Goal: Task Accomplishment & Management: Manage account settings

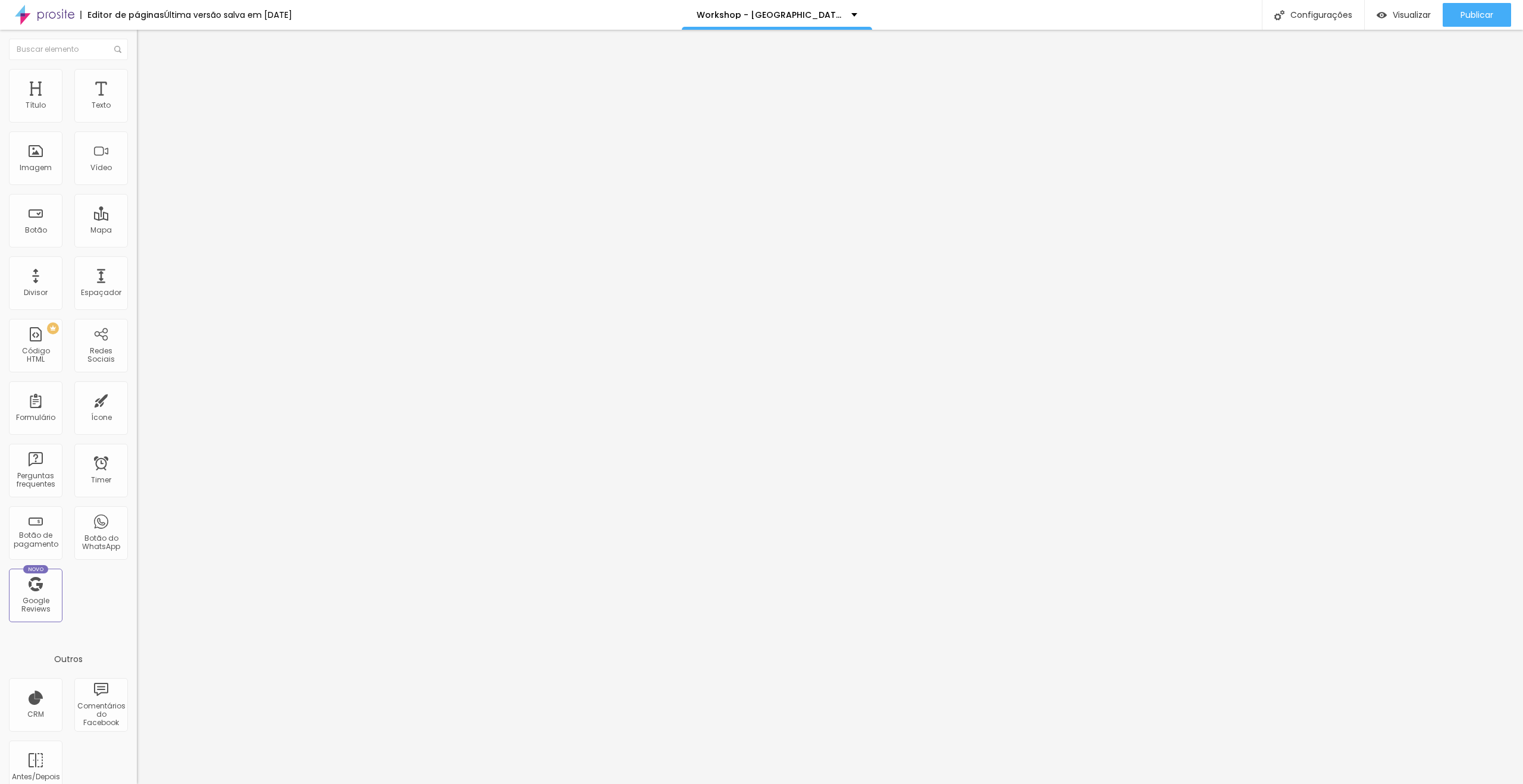
click at [137, 126] on span "Editar perguntas" at bounding box center [171, 121] width 68 height 10
drag, startPoint x: 755, startPoint y: 358, endPoint x: 1066, endPoint y: 354, distance: 311.0
click at [1471, 7] on div "Publicar" at bounding box center [1477, 15] width 33 height 23
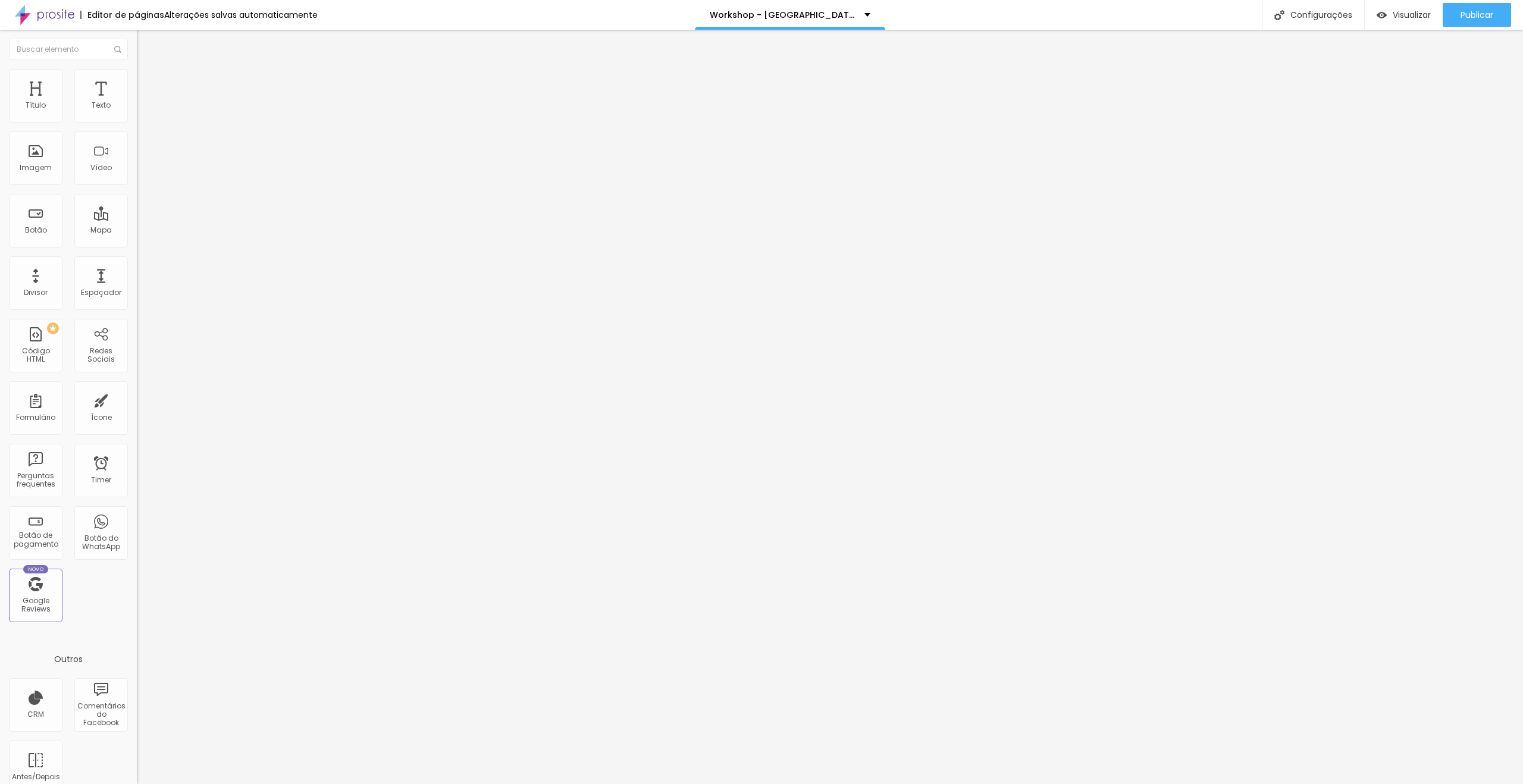
click at [137, 126] on span "Editar perguntas" at bounding box center [171, 121] width 68 height 10
drag, startPoint x: 756, startPoint y: 357, endPoint x: 1032, endPoint y: 356, distance: 276.0
click at [1465, 10] on span "Publicar" at bounding box center [1477, 14] width 33 height 9
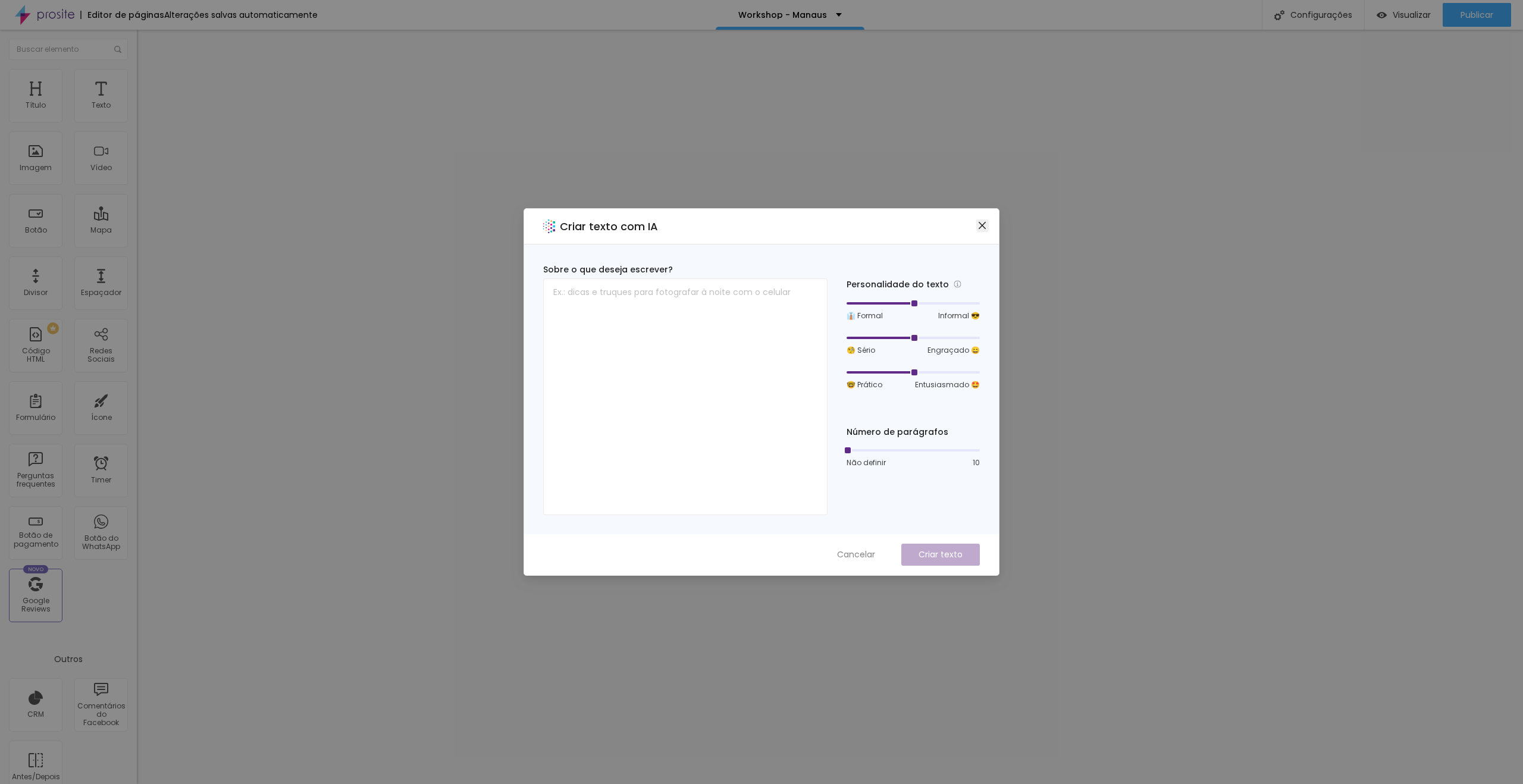
click at [986, 220] on button "Close" at bounding box center [982, 225] width 13 height 13
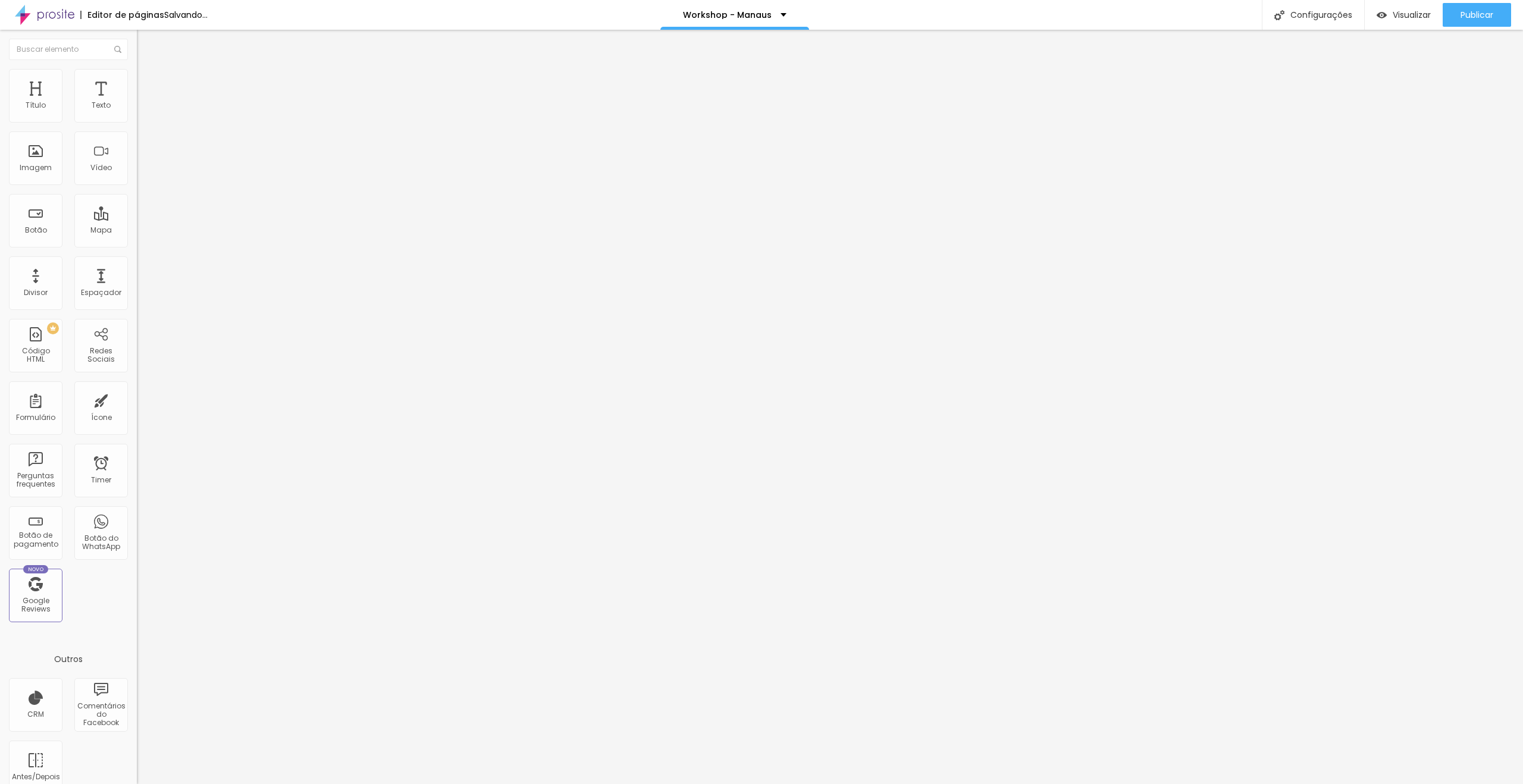
click at [137, 102] on span "Trocar imagem" at bounding box center [170, 97] width 65 height 10
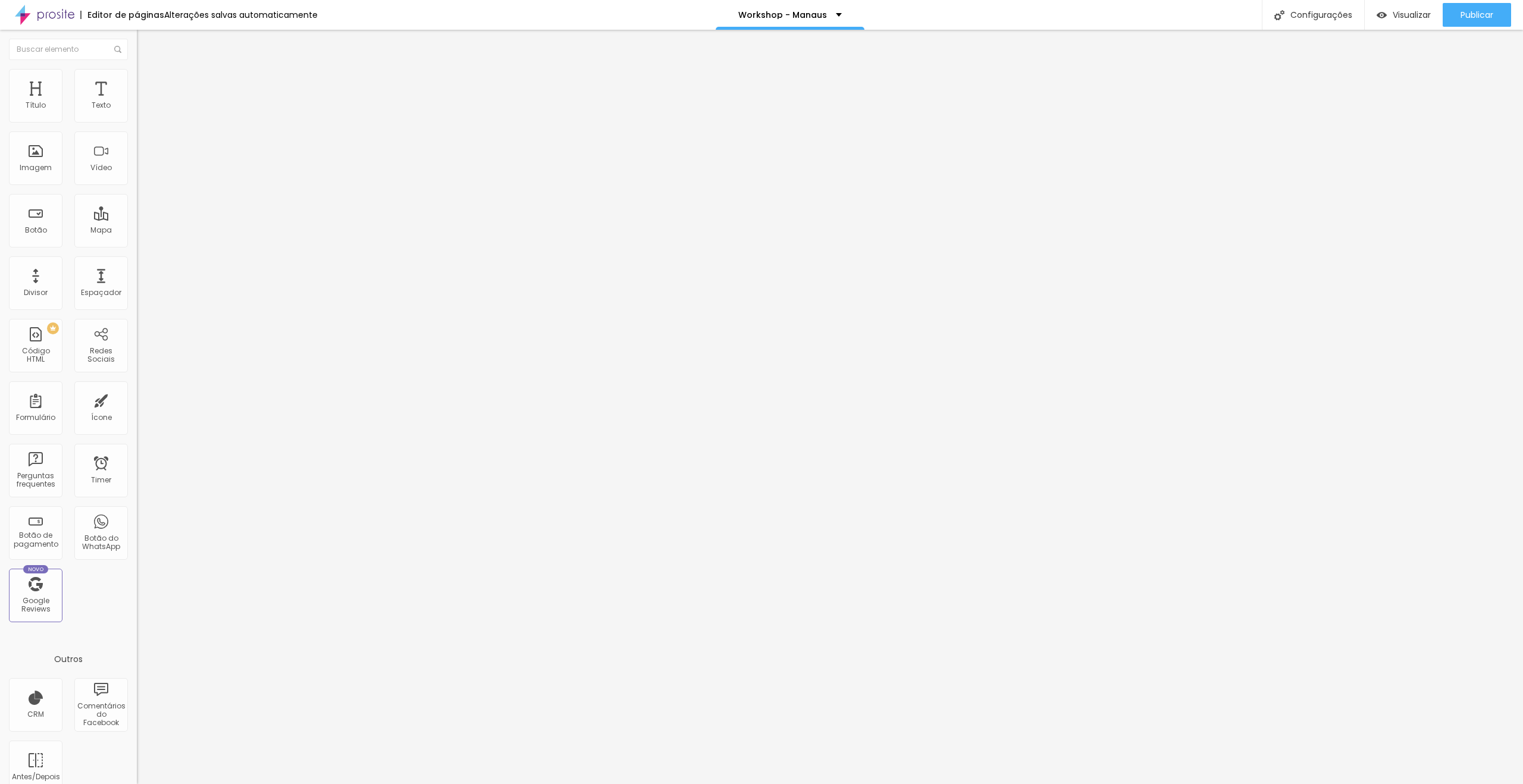
click at [1409, 5] on div "Visualizar" at bounding box center [1403, 15] width 54 height 23
click at [1476, 19] on span "Publicar" at bounding box center [1477, 14] width 33 height 9
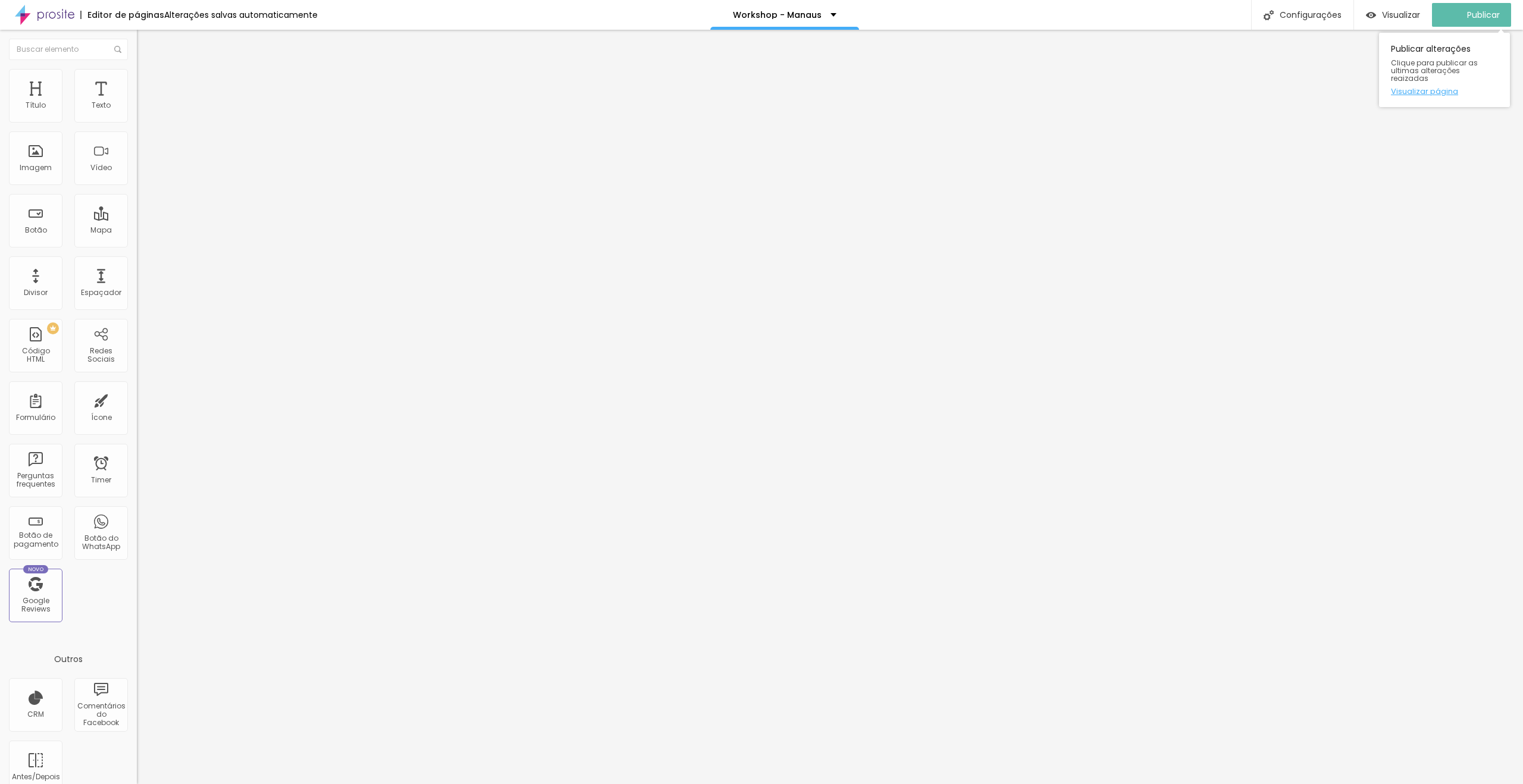
click at [1429, 88] on link "Visualizar página" at bounding box center [1445, 91] width 107 height 8
click at [137, 102] on span "Trocar imagem" at bounding box center [170, 97] width 65 height 10
click at [1484, 13] on span "Publicar" at bounding box center [1477, 14] width 33 height 9
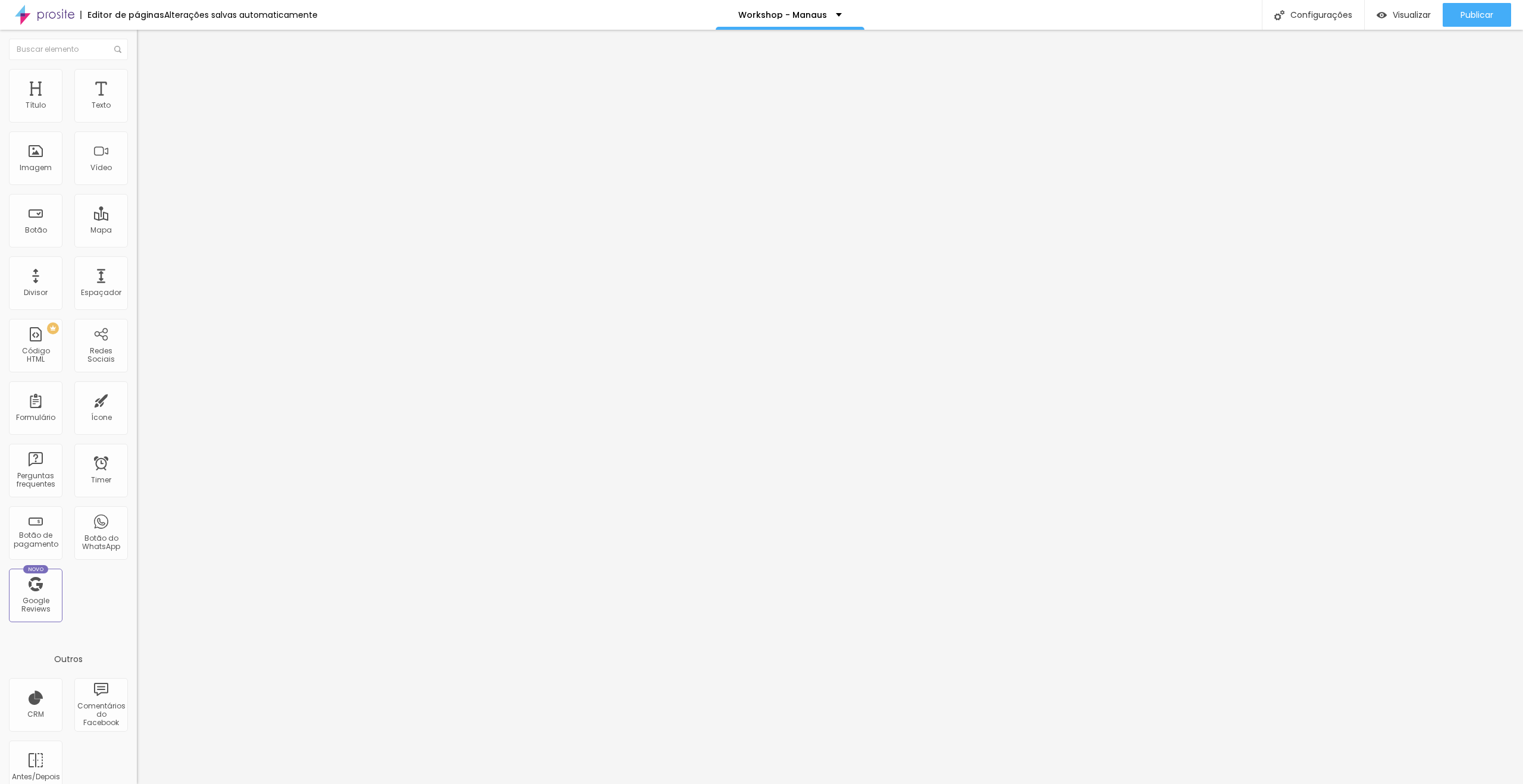
click at [147, 85] on span "Avançado" at bounding box center [167, 89] width 39 height 10
click at [137, 512] on div at bounding box center [206, 512] width 137 height 0
drag, startPoint x: 118, startPoint y: 287, endPoint x: 122, endPoint y: 307, distance: 20.4
click at [137, 519] on div at bounding box center [206, 519] width 137 height 0
click at [137, 526] on div at bounding box center [206, 526] width 137 height 0
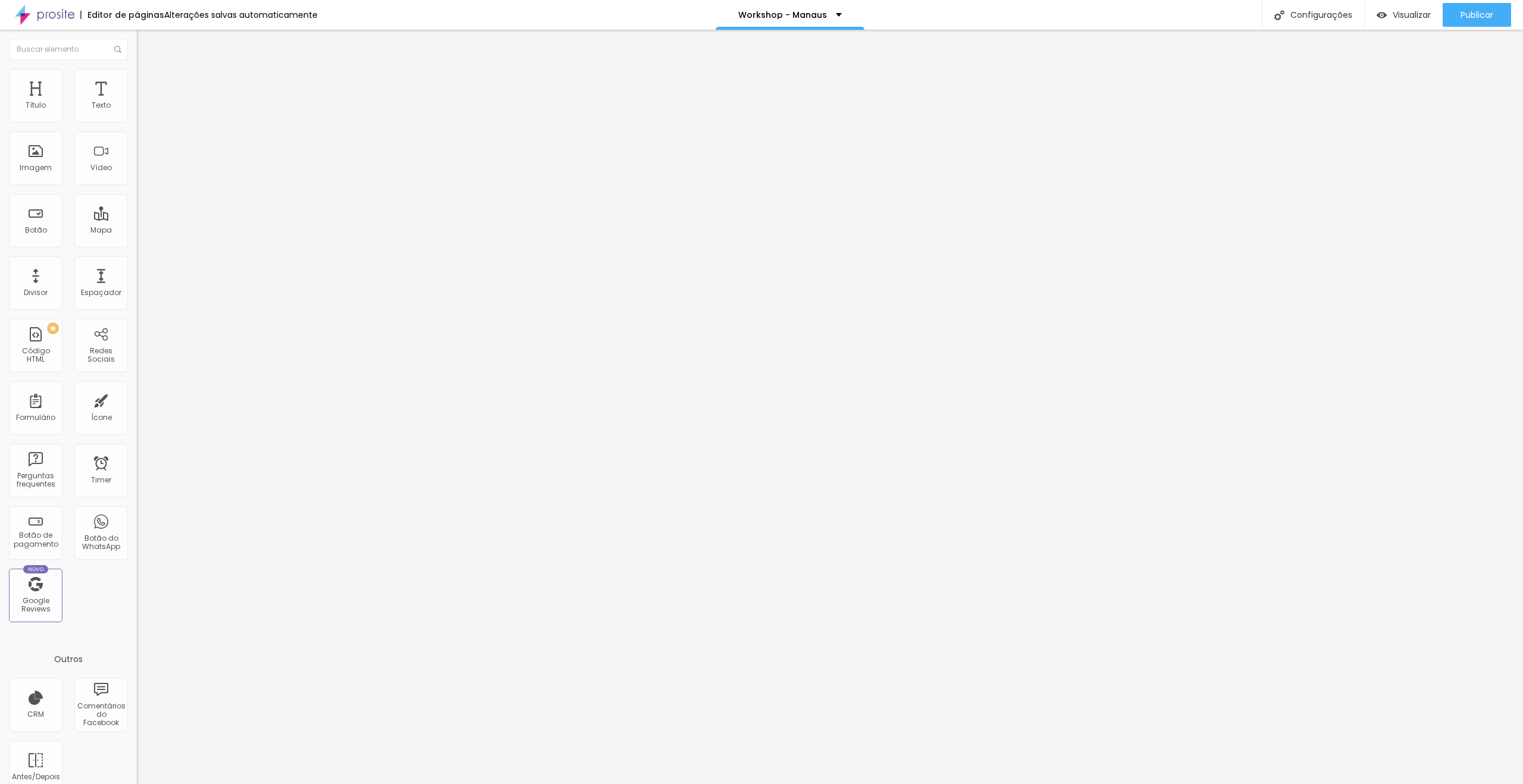
click at [137, 90] on li "Avançado" at bounding box center [206, 87] width 137 height 12
click at [1387, 18] on div "Visualizar" at bounding box center [1403, 15] width 54 height 10
click at [137, 81] on img at bounding box center [142, 86] width 11 height 11
click at [137, 512] on div at bounding box center [206, 512] width 137 height 0
click at [137, 519] on div at bounding box center [206, 519] width 137 height 0
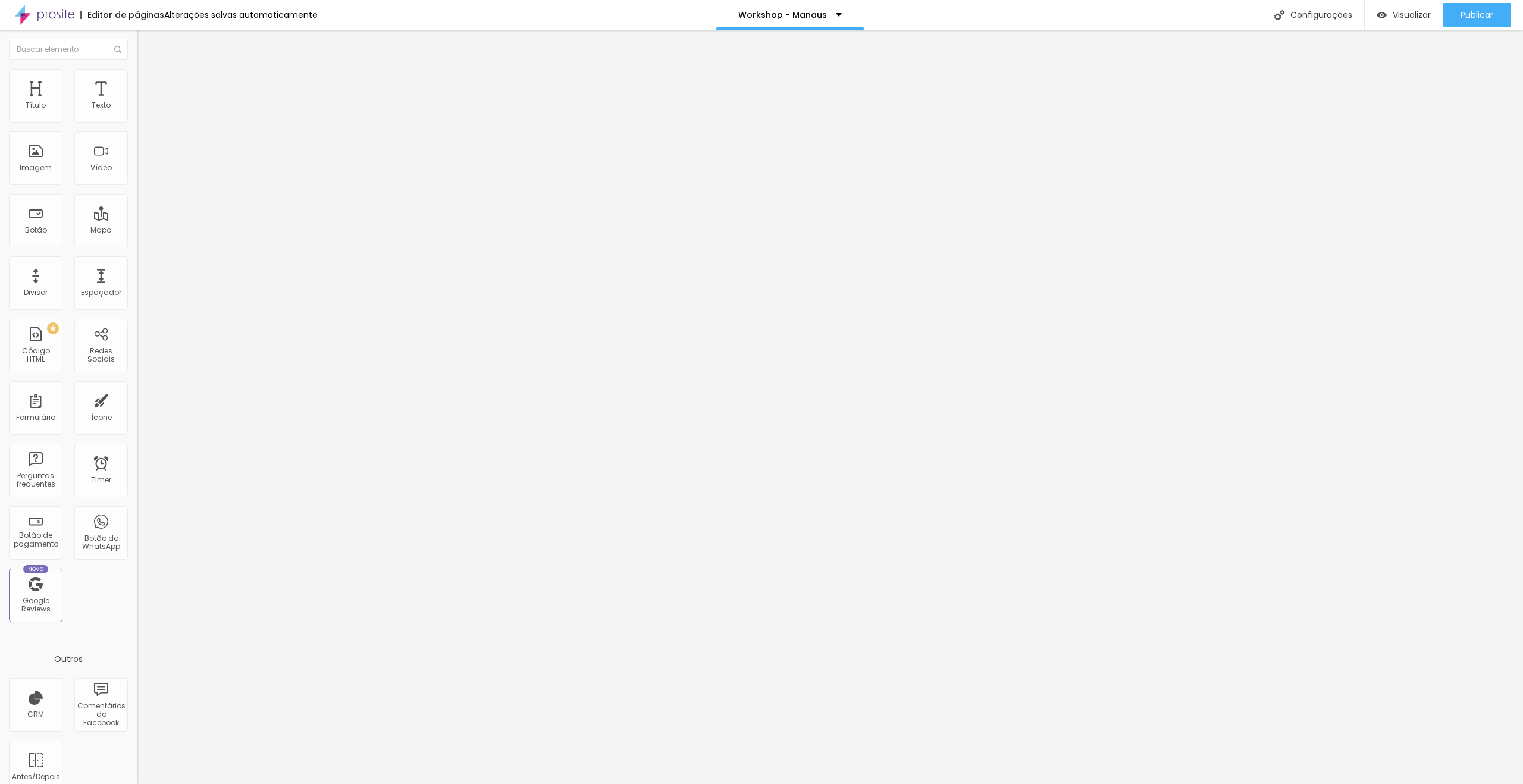
click at [137, 526] on div at bounding box center [206, 526] width 137 height 0
click at [137, 81] on li "Avançado" at bounding box center [206, 87] width 137 height 12
click at [137, 512] on div at bounding box center [206, 512] width 137 height 0
click at [137, 519] on div at bounding box center [206, 519] width 137 height 0
drag, startPoint x: 121, startPoint y: 73, endPoint x: 112, endPoint y: 101, distance: 29.4
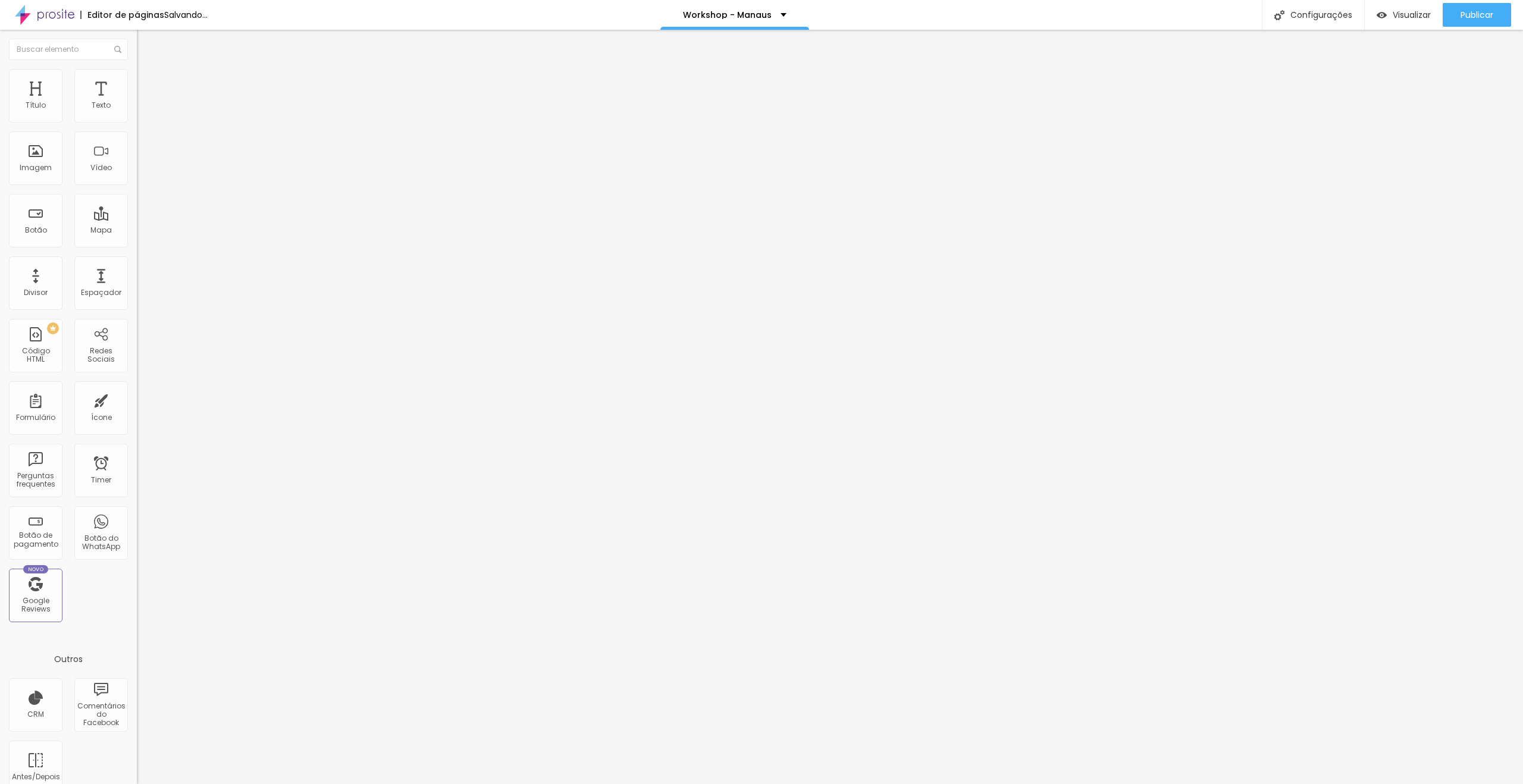
click at [137, 81] on li "Avançado" at bounding box center [206, 87] width 137 height 12
click at [137, 526] on div at bounding box center [206, 526] width 137 height 0
drag, startPoint x: 118, startPoint y: 286, endPoint x: 121, endPoint y: 277, distance: 9.5
click at [137, 519] on div at bounding box center [206, 519] width 137 height 0
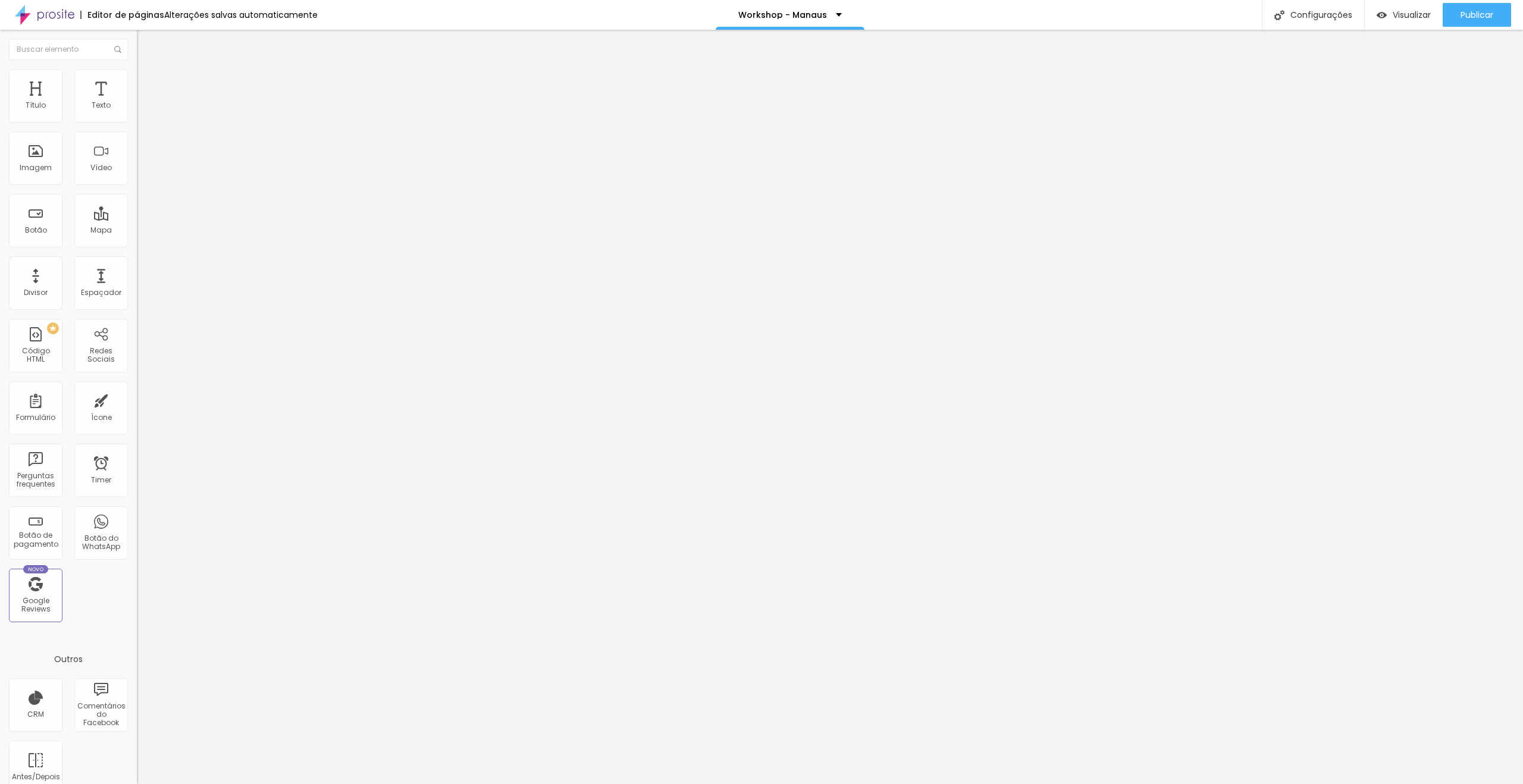
click at [137, 512] on div at bounding box center [206, 512] width 137 height 0
click at [137, 81] on li "Avançado" at bounding box center [206, 87] width 137 height 12
drag, startPoint x: 102, startPoint y: 69, endPoint x: 100, endPoint y: 95, distance: 26.1
click at [137, 81] on li "Avançado" at bounding box center [206, 87] width 137 height 12
type input "15"
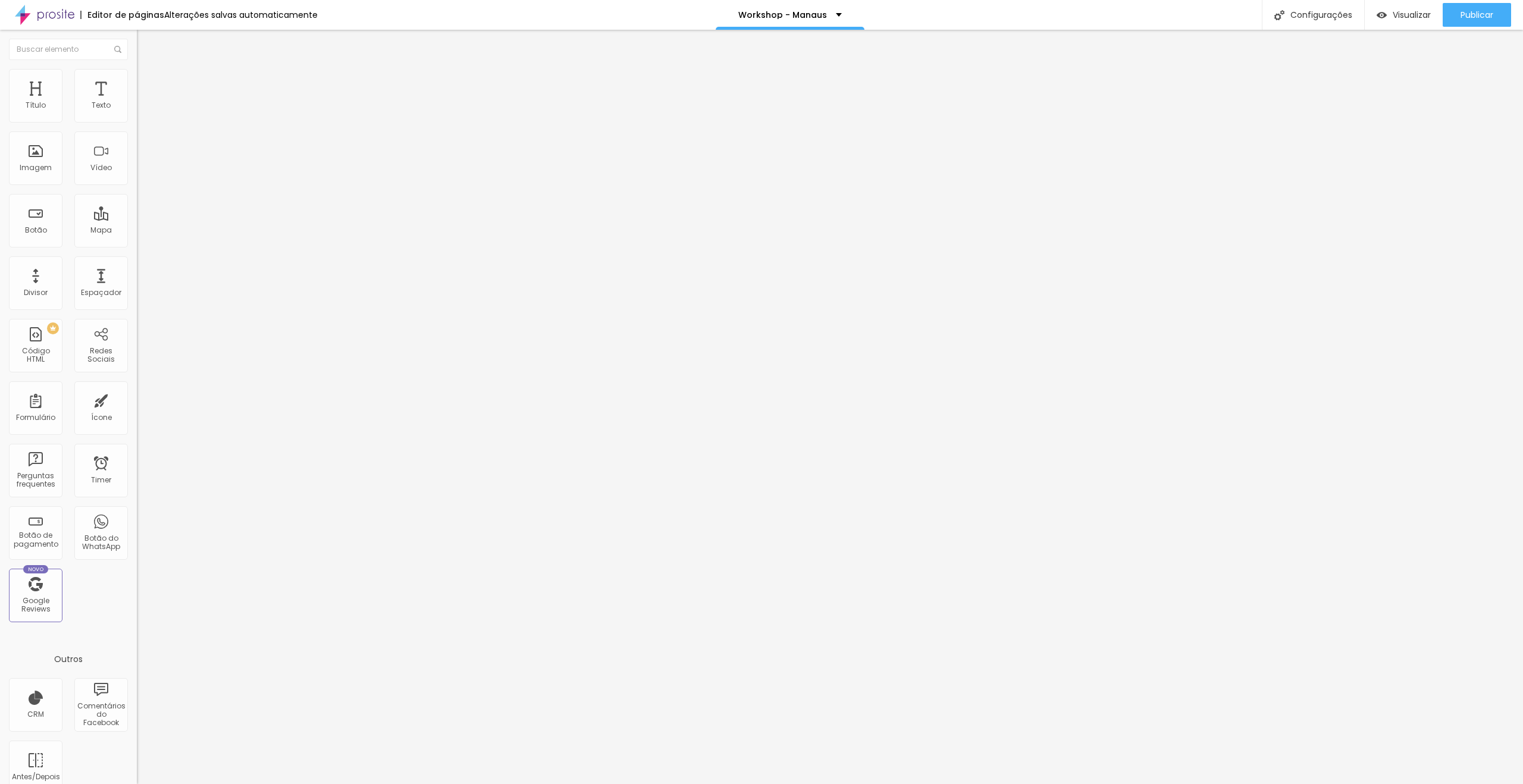
type input "15"
type input "10"
type input "5"
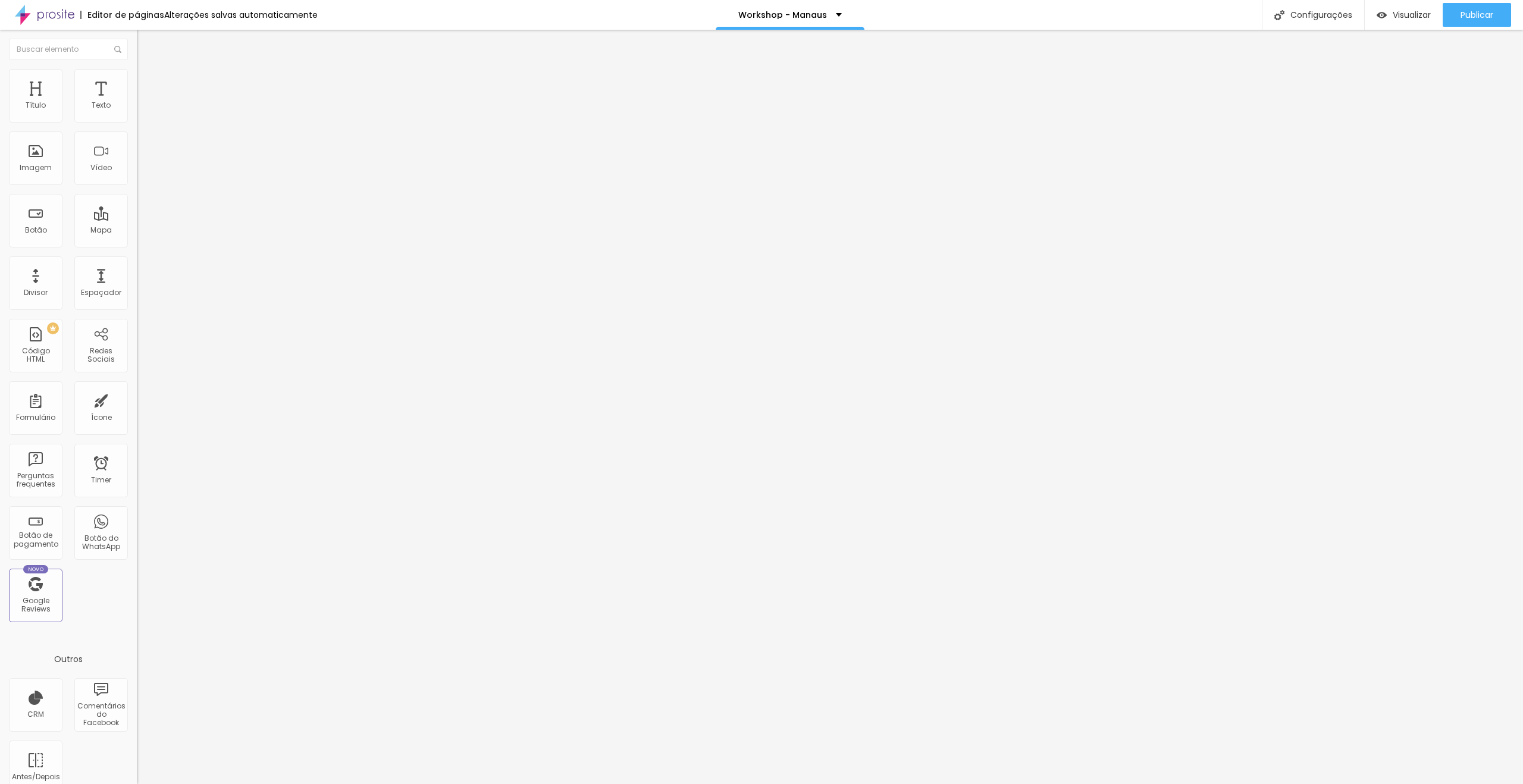
type input "0"
type input "5"
type input "10"
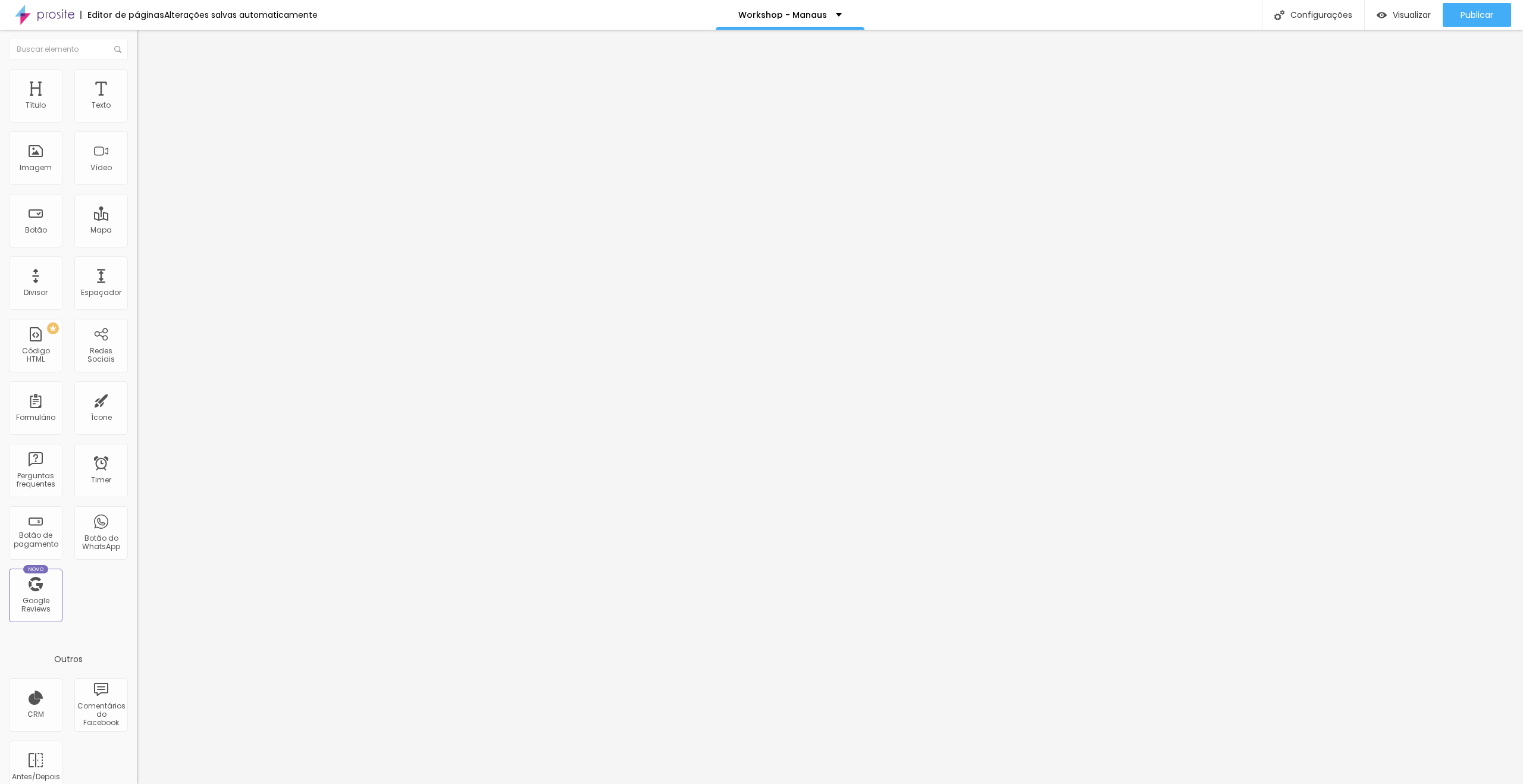
type input "10"
type input "5"
type input "0"
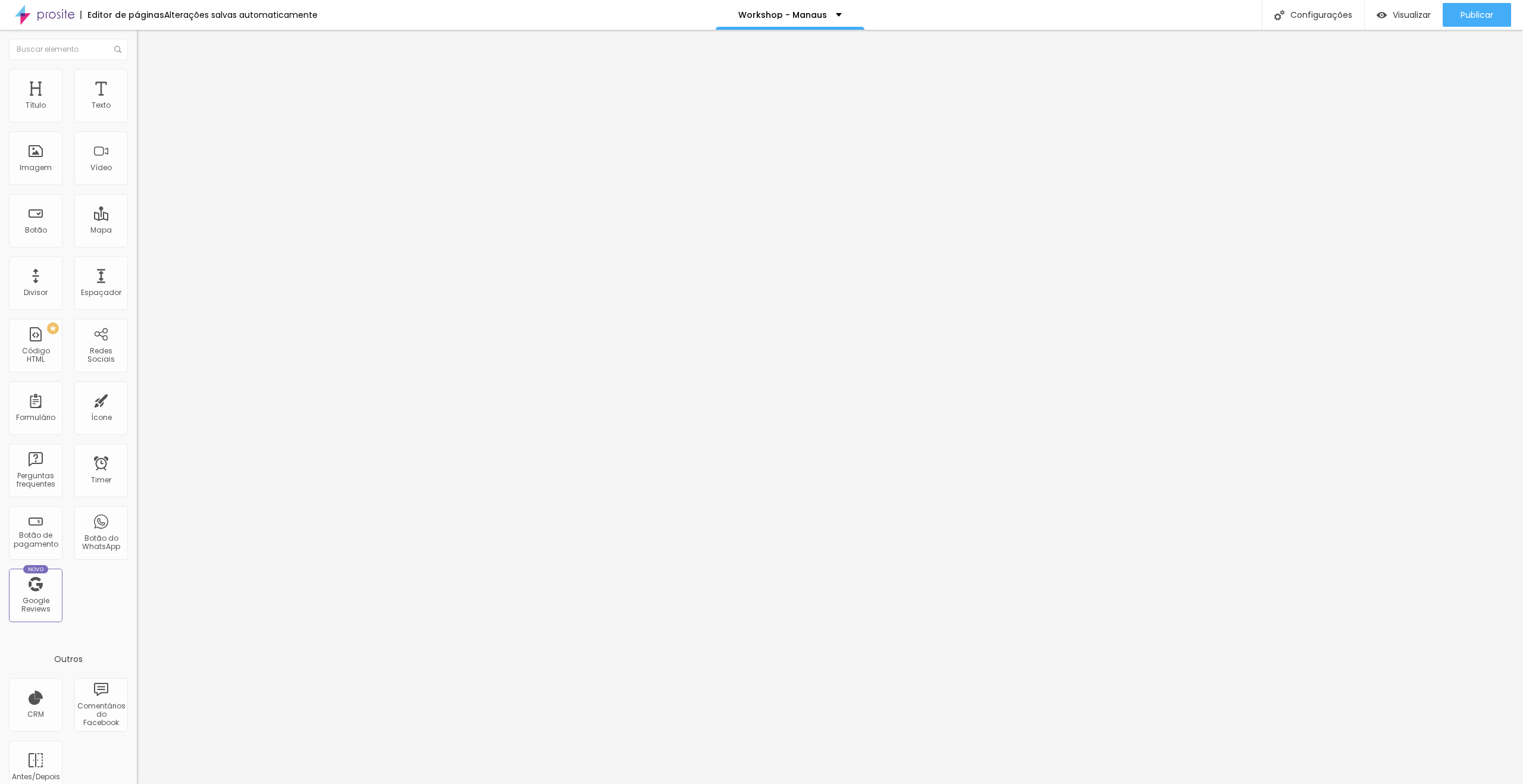
drag, startPoint x: 74, startPoint y: 118, endPoint x: 22, endPoint y: 131, distance: 53.6
type input "0"
click at [137, 231] on input "range" at bounding box center [176, 235] width 77 height 9
click at [137, 81] on li "Avançado" at bounding box center [206, 87] width 137 height 12
drag, startPoint x: 120, startPoint y: 236, endPoint x: 119, endPoint y: 260, distance: 24.0
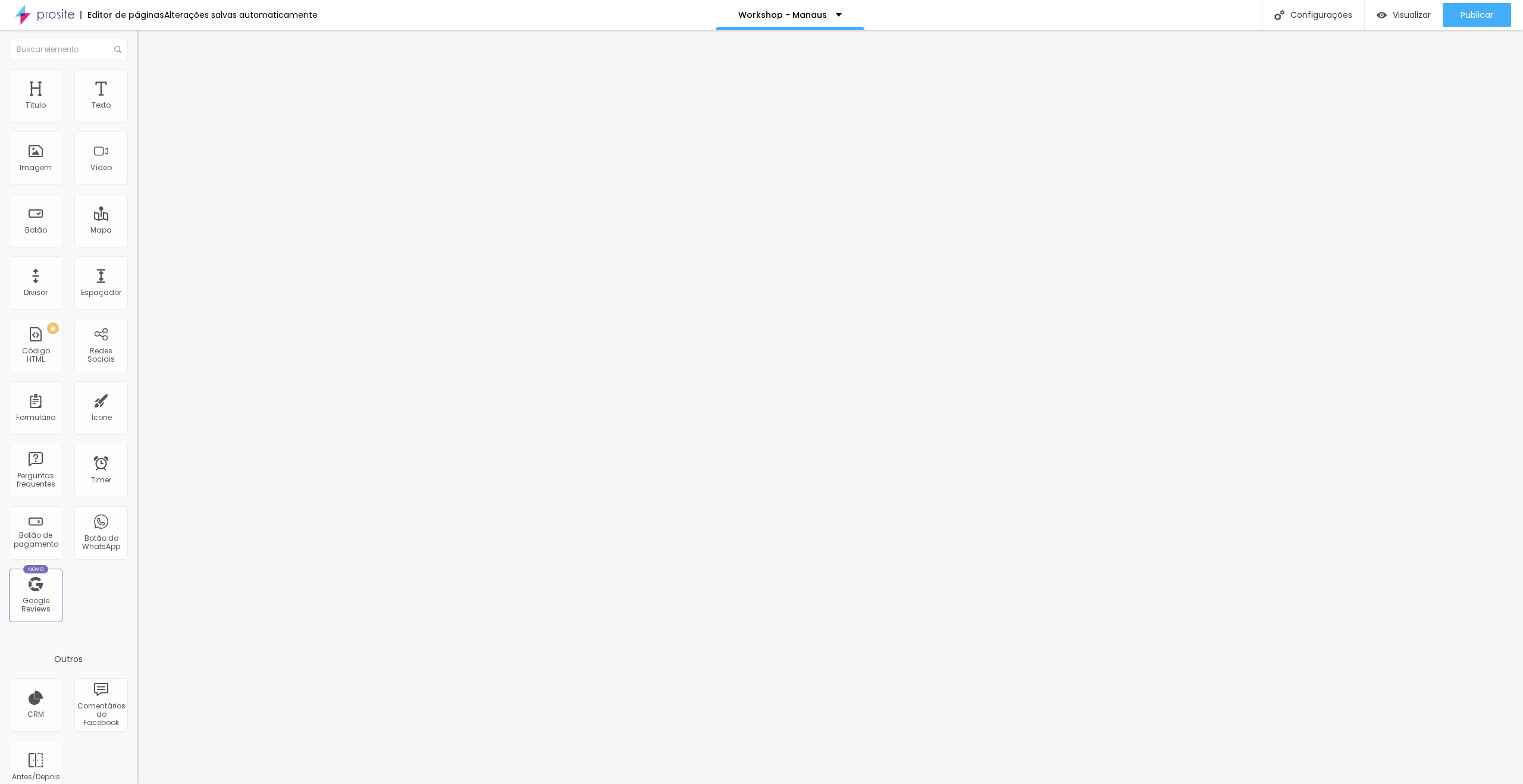
click at [137, 343] on div at bounding box center [206, 343] width 137 height 0
drag, startPoint x: 119, startPoint y: 260, endPoint x: 119, endPoint y: 290, distance: 30.0
click at [137, 351] on div at bounding box center [206, 351] width 137 height 0
click at [137, 357] on div at bounding box center [206, 357] width 137 height 0
click at [147, 84] on span "Avançado" at bounding box center [167, 89] width 39 height 10
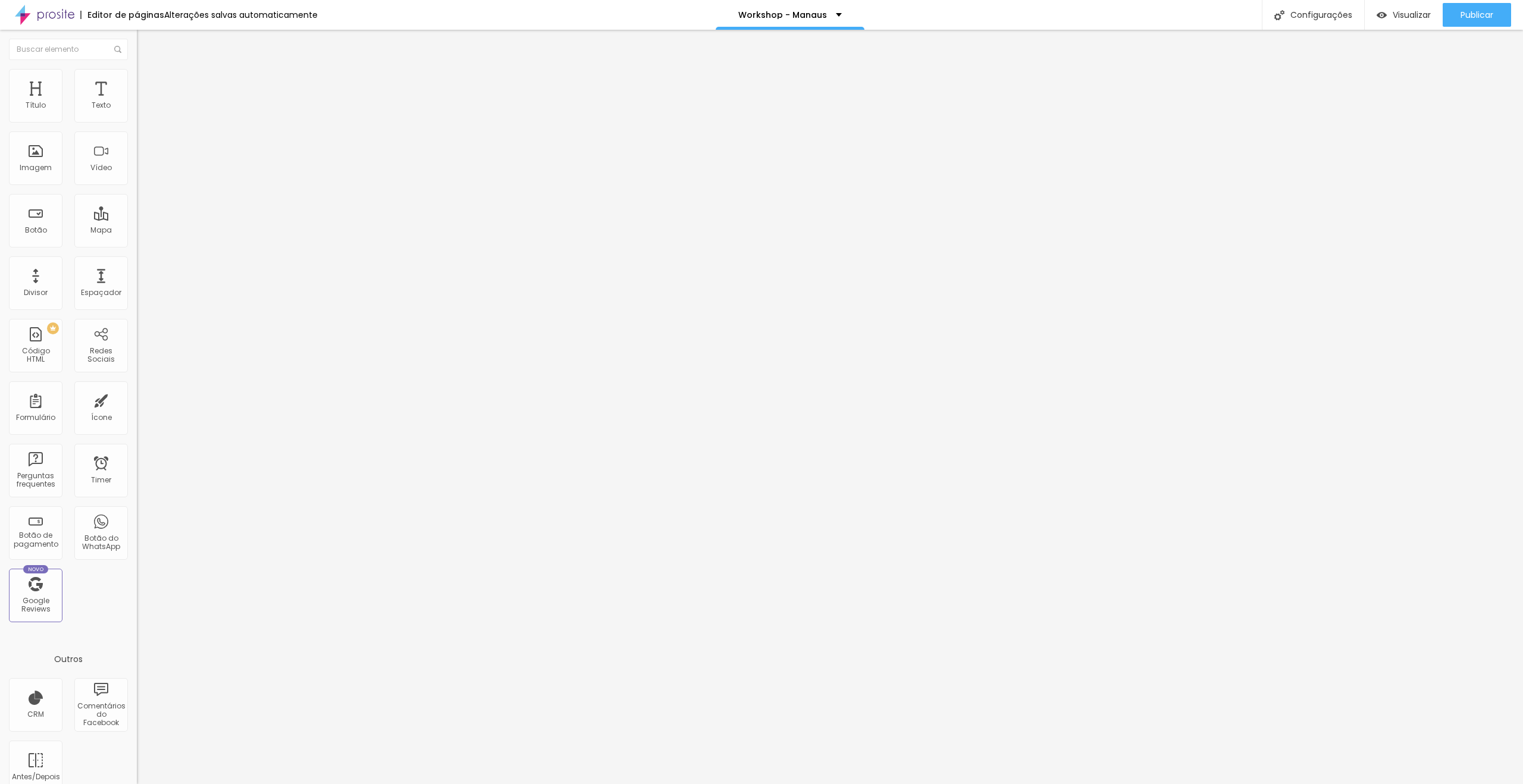
drag, startPoint x: 119, startPoint y: 238, endPoint x: 122, endPoint y: 267, distance: 29.2
click at [137, 343] on div at bounding box center [206, 343] width 137 height 0
drag, startPoint x: 122, startPoint y: 267, endPoint x: 119, endPoint y: 287, distance: 20.2
click at [137, 351] on div at bounding box center [206, 351] width 137 height 0
click at [137, 351] on li "Desktop" at bounding box center [206, 354] width 137 height 8
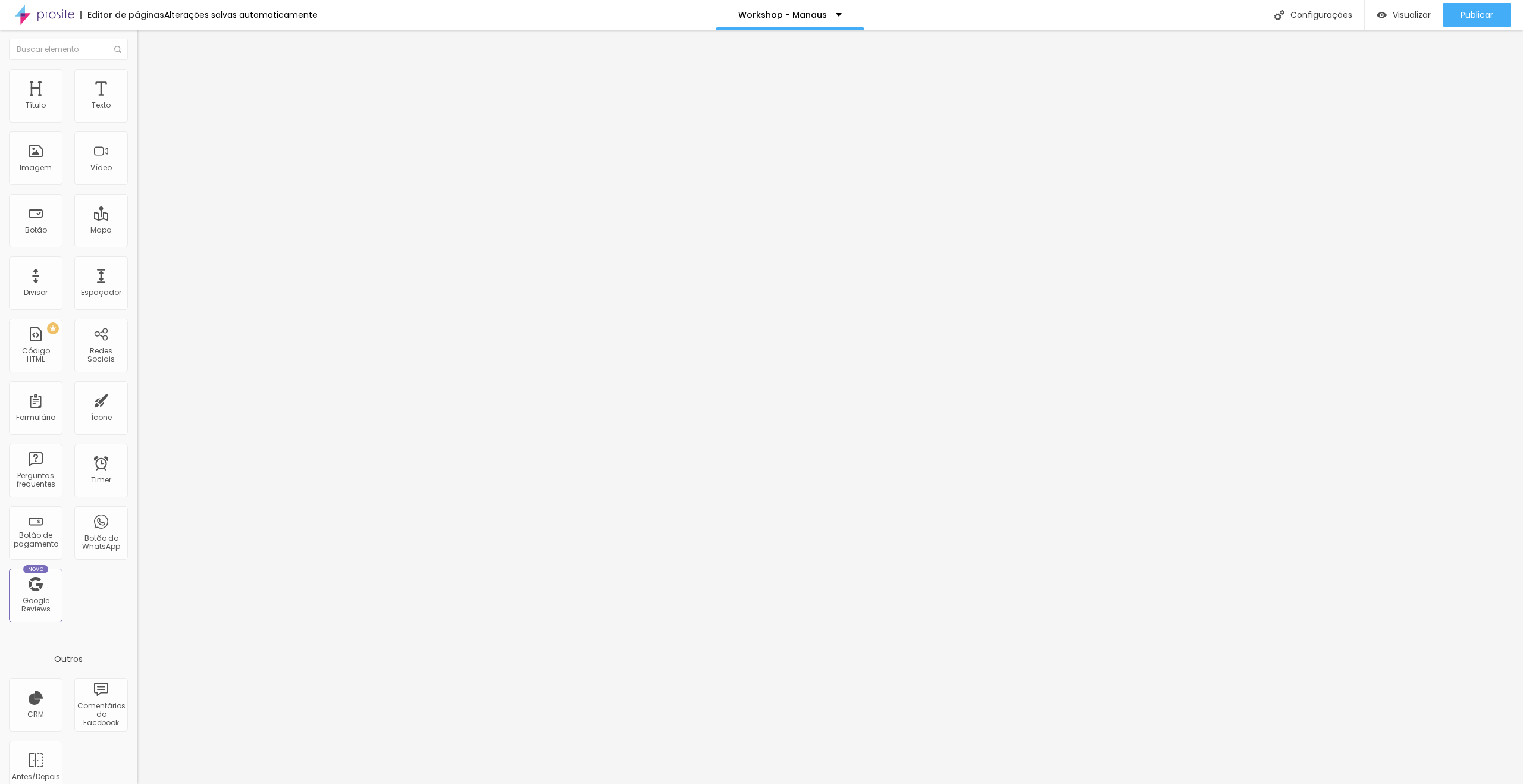
click at [137, 81] on li "Avançado" at bounding box center [206, 87] width 137 height 12
click at [137, 357] on div at bounding box center [206, 357] width 137 height 0
click at [1415, 13] on span "Visualizar" at bounding box center [1413, 14] width 38 height 9
click at [137, 81] on li "Avançado" at bounding box center [206, 87] width 137 height 12
type input "89"
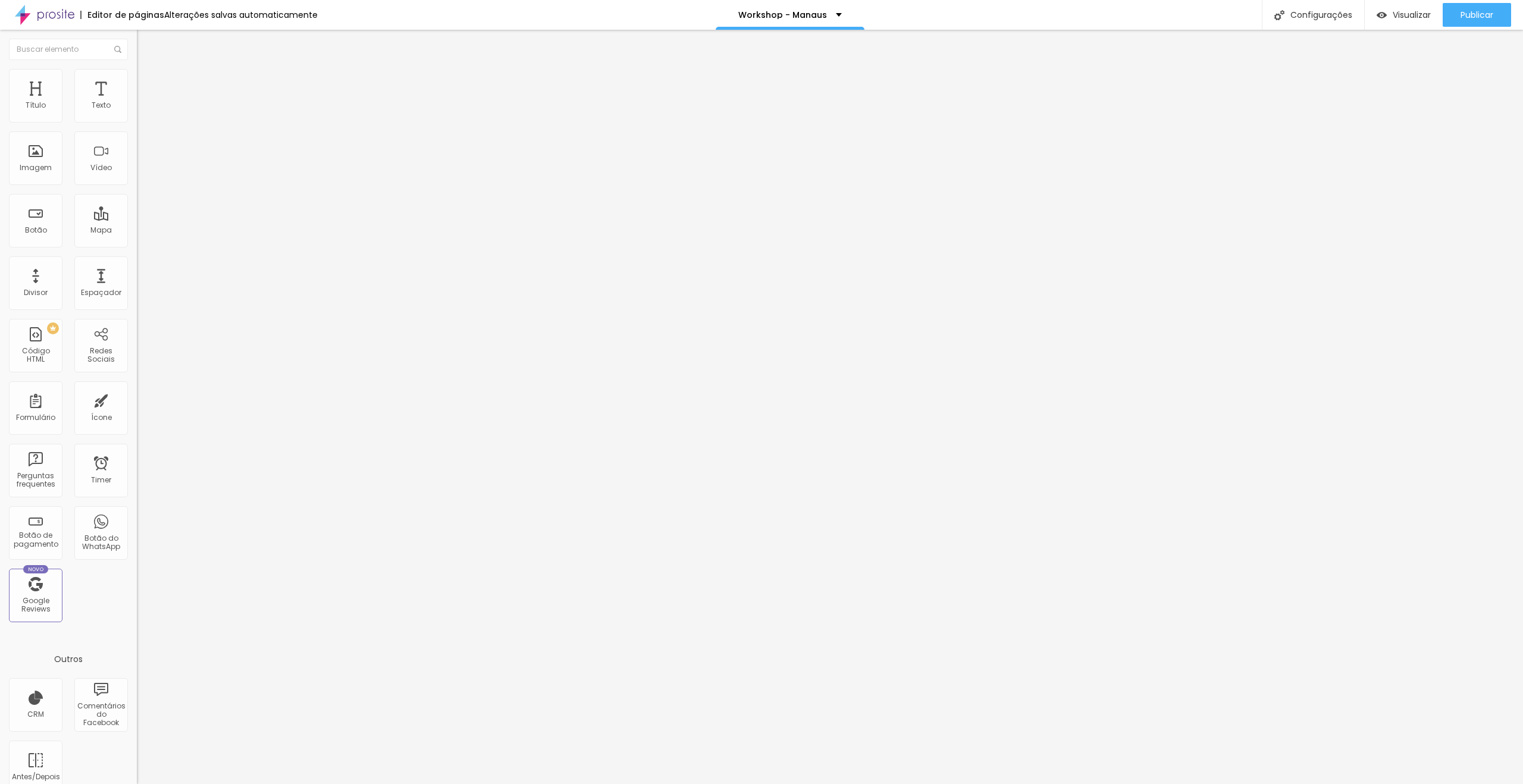
type input "89"
type input "74"
type input "68"
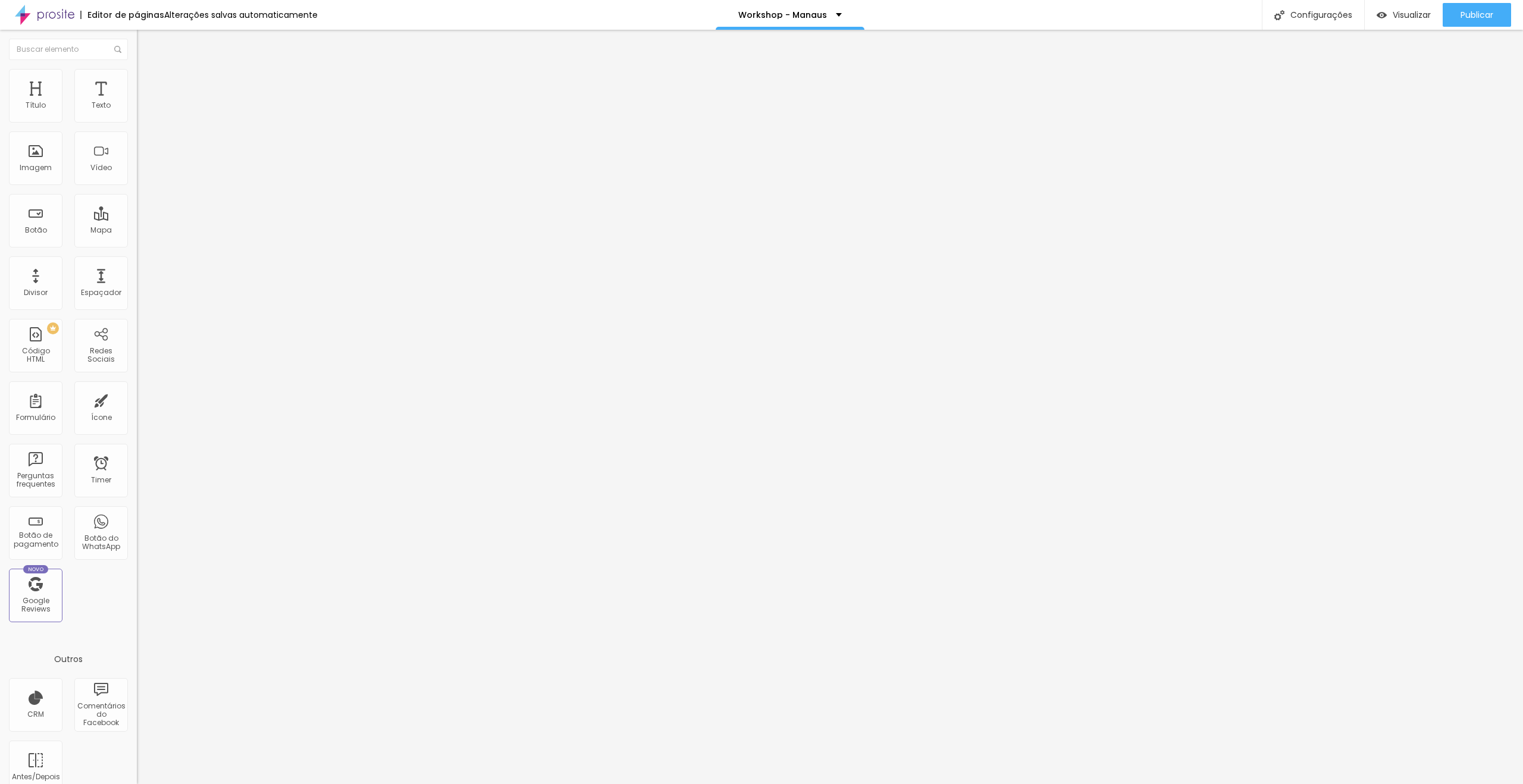
type input "64"
type input "62"
type input "58"
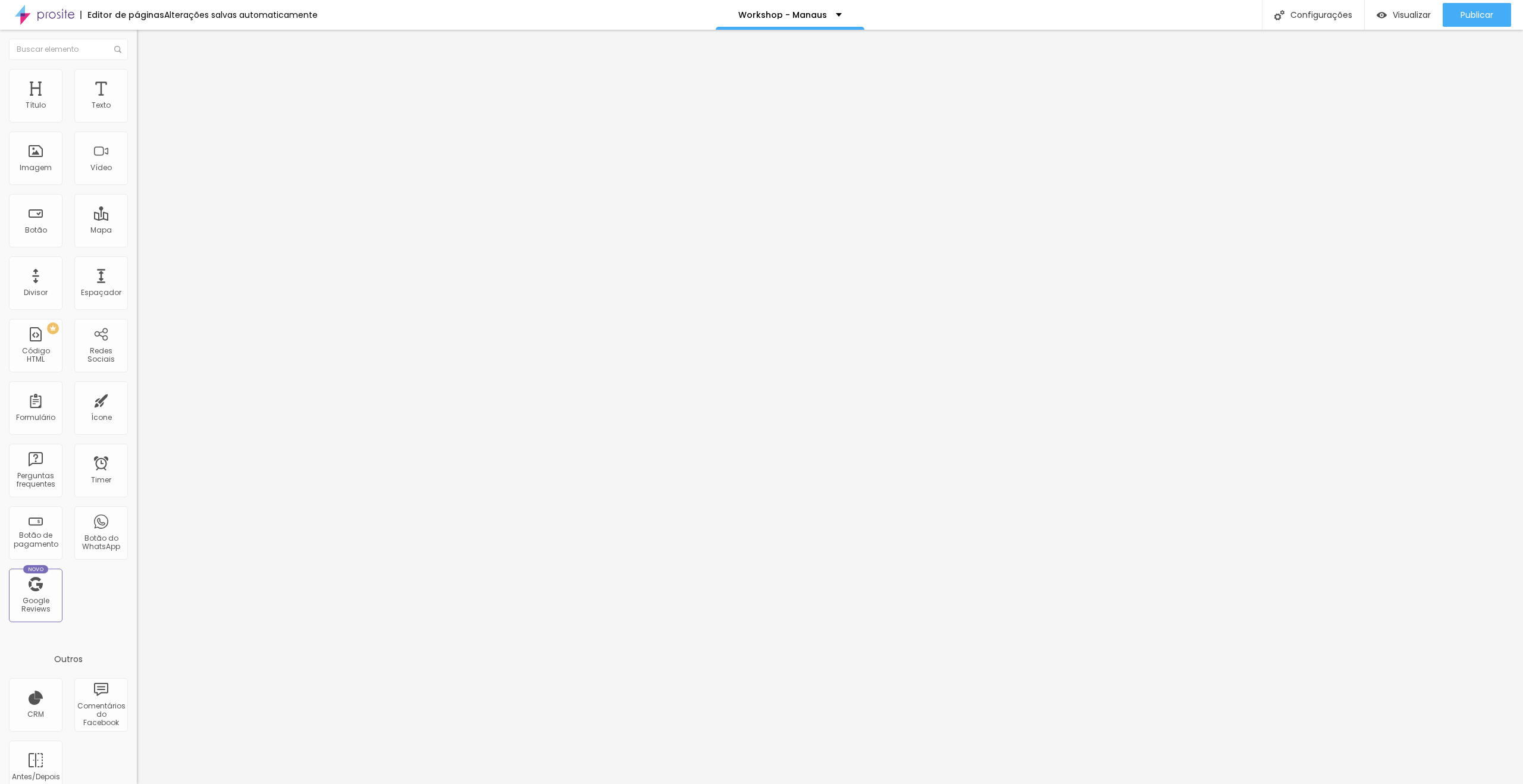
type input "58"
type input "57"
type input "55"
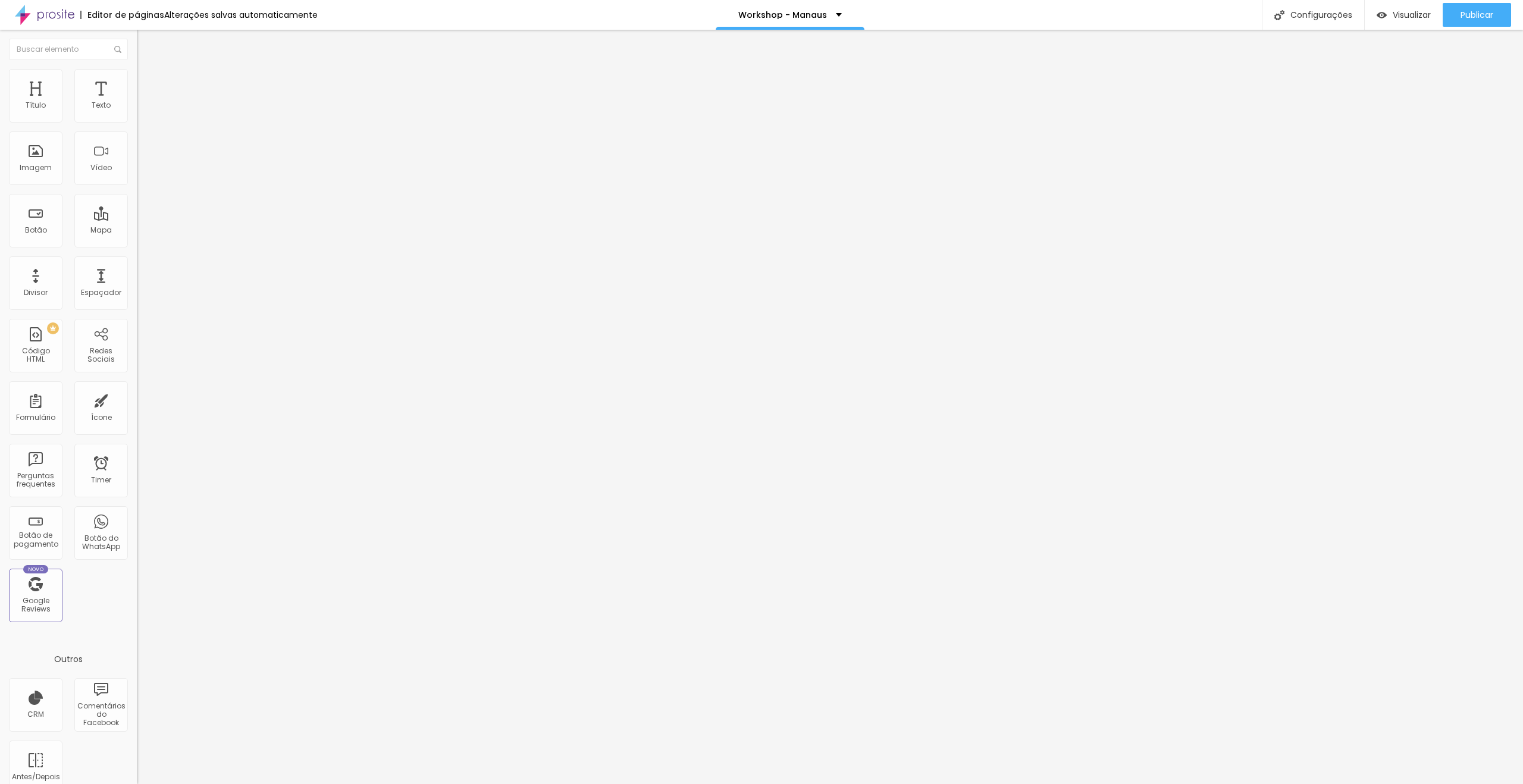
type input "53"
type input "52"
type input "51"
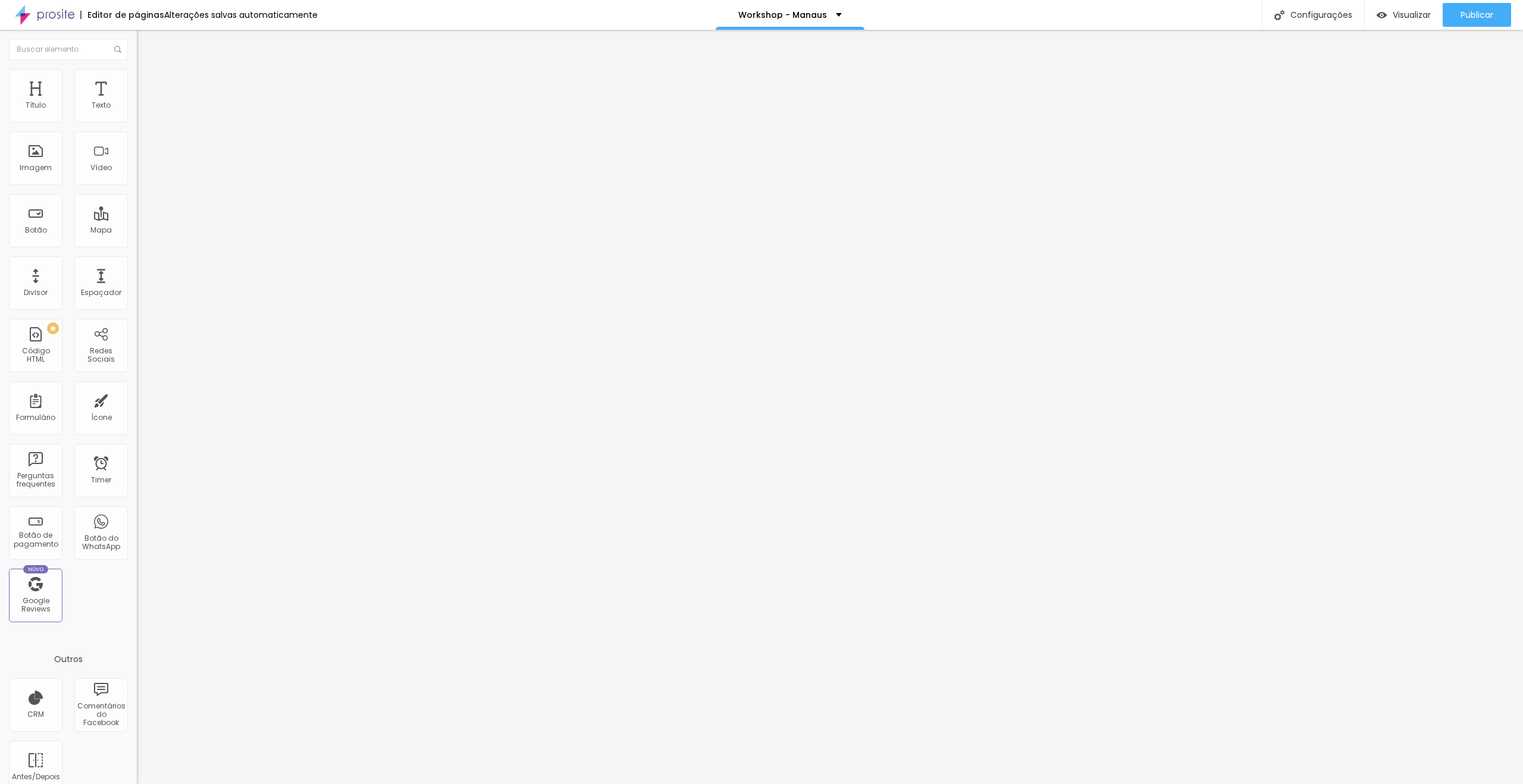
type input "51"
type input "50"
drag, startPoint x: 98, startPoint y: 139, endPoint x: 64, endPoint y: 139, distance: 34.0
type input "50"
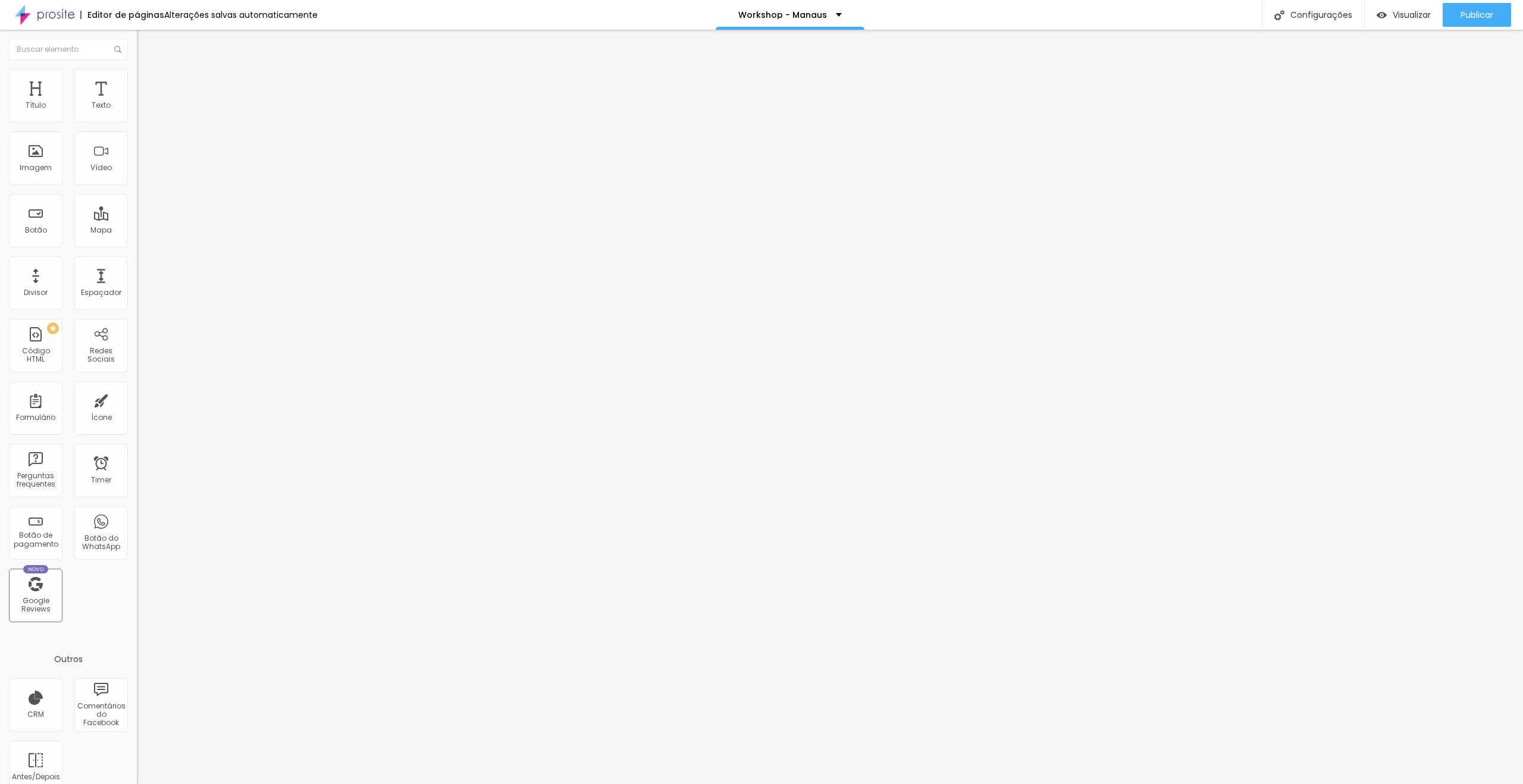
click at [137, 399] on input "range" at bounding box center [176, 403] width 77 height 9
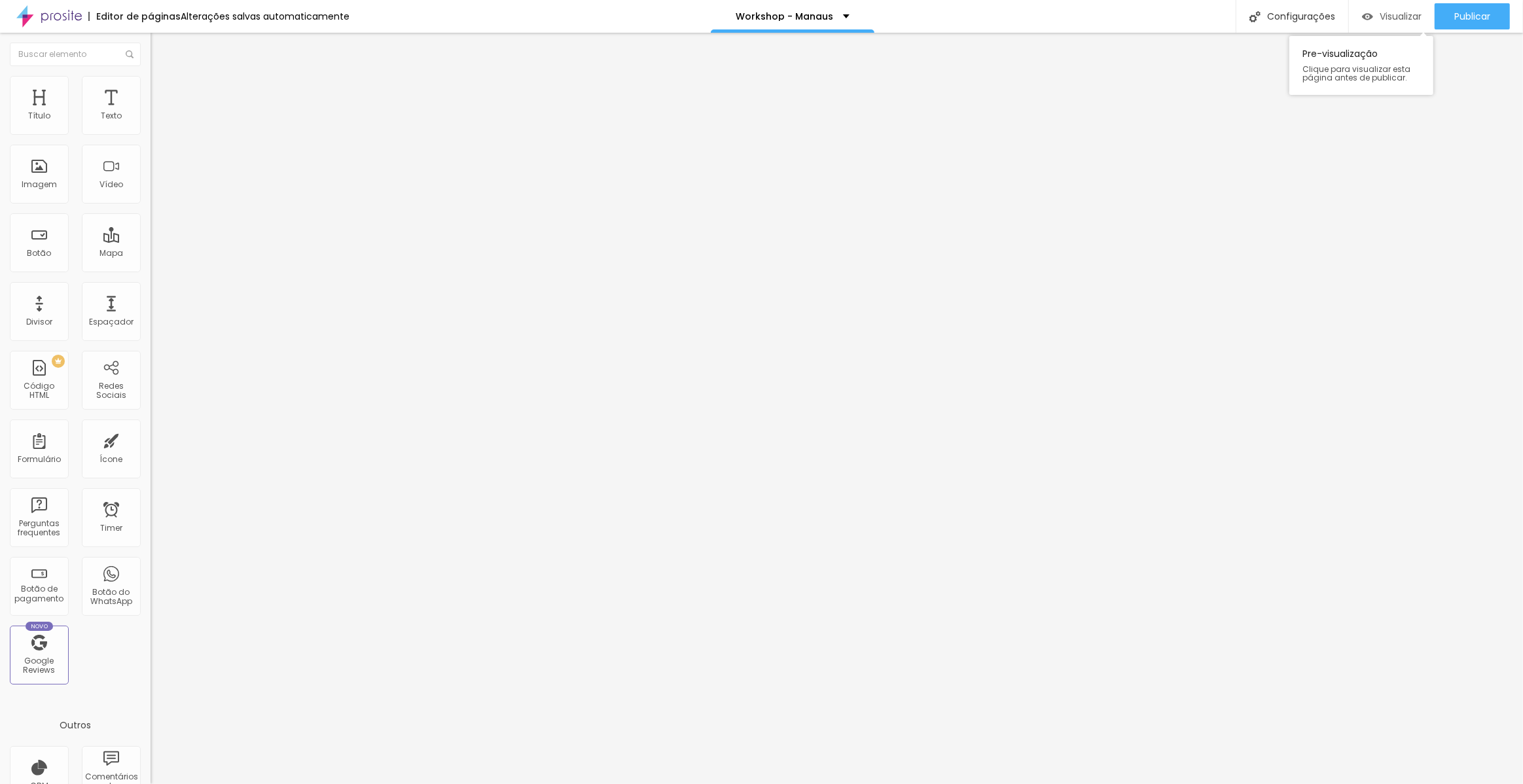
click at [1385, 20] on span "Visualizar" at bounding box center [1401, 16] width 42 height 10
click at [151, 89] on li "Avançado" at bounding box center [226, 96] width 151 height 13
click at [151, 393] on div at bounding box center [226, 393] width 151 height 0
drag, startPoint x: 129, startPoint y: 86, endPoint x: 122, endPoint y: 114, distance: 28.9
click at [151, 89] on li "Avançado" at bounding box center [226, 96] width 151 height 13
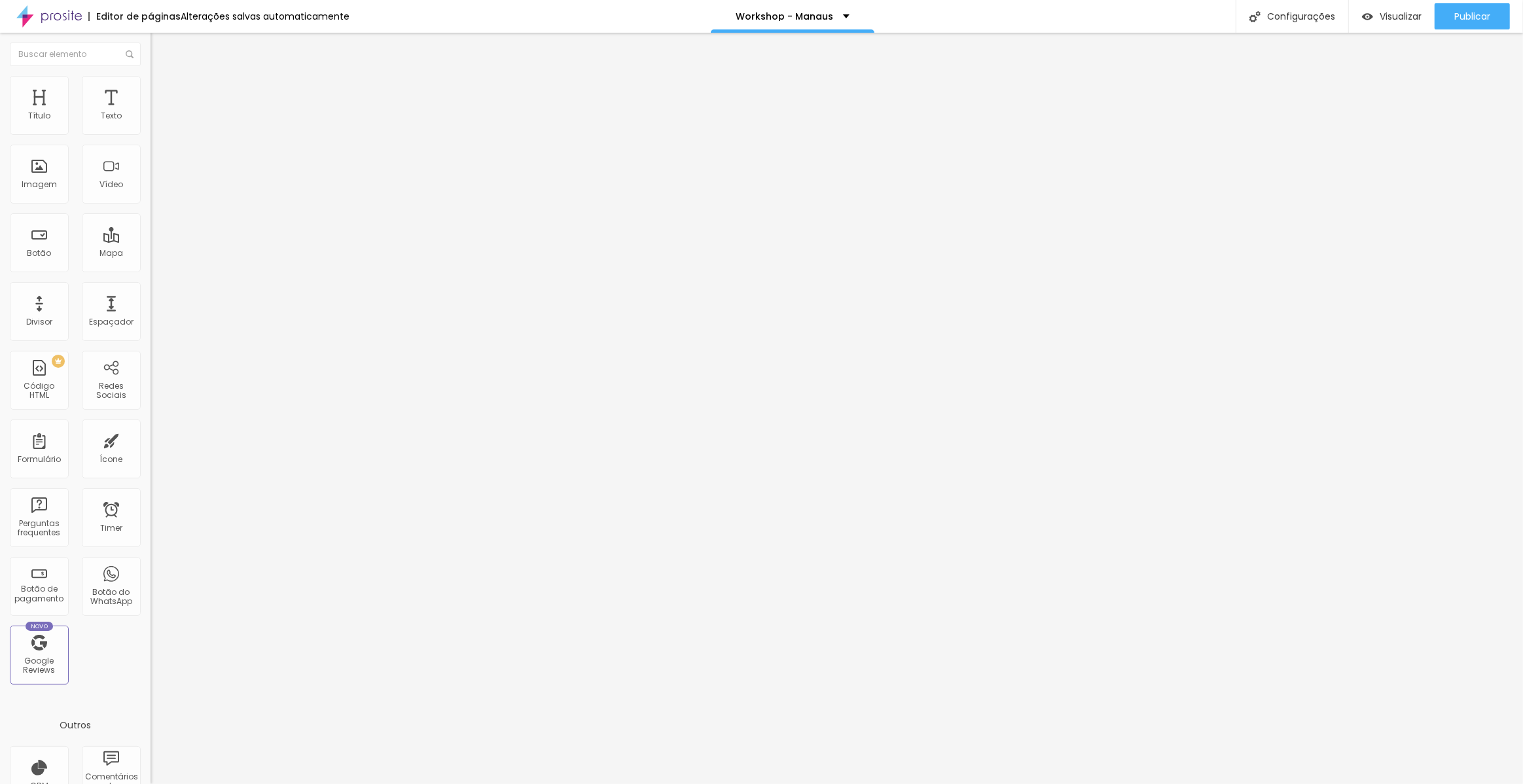
click at [151, 393] on div at bounding box center [226, 393] width 151 height 0
click at [151, 112] on span "Trocar imagem" at bounding box center [187, 107] width 72 height 11
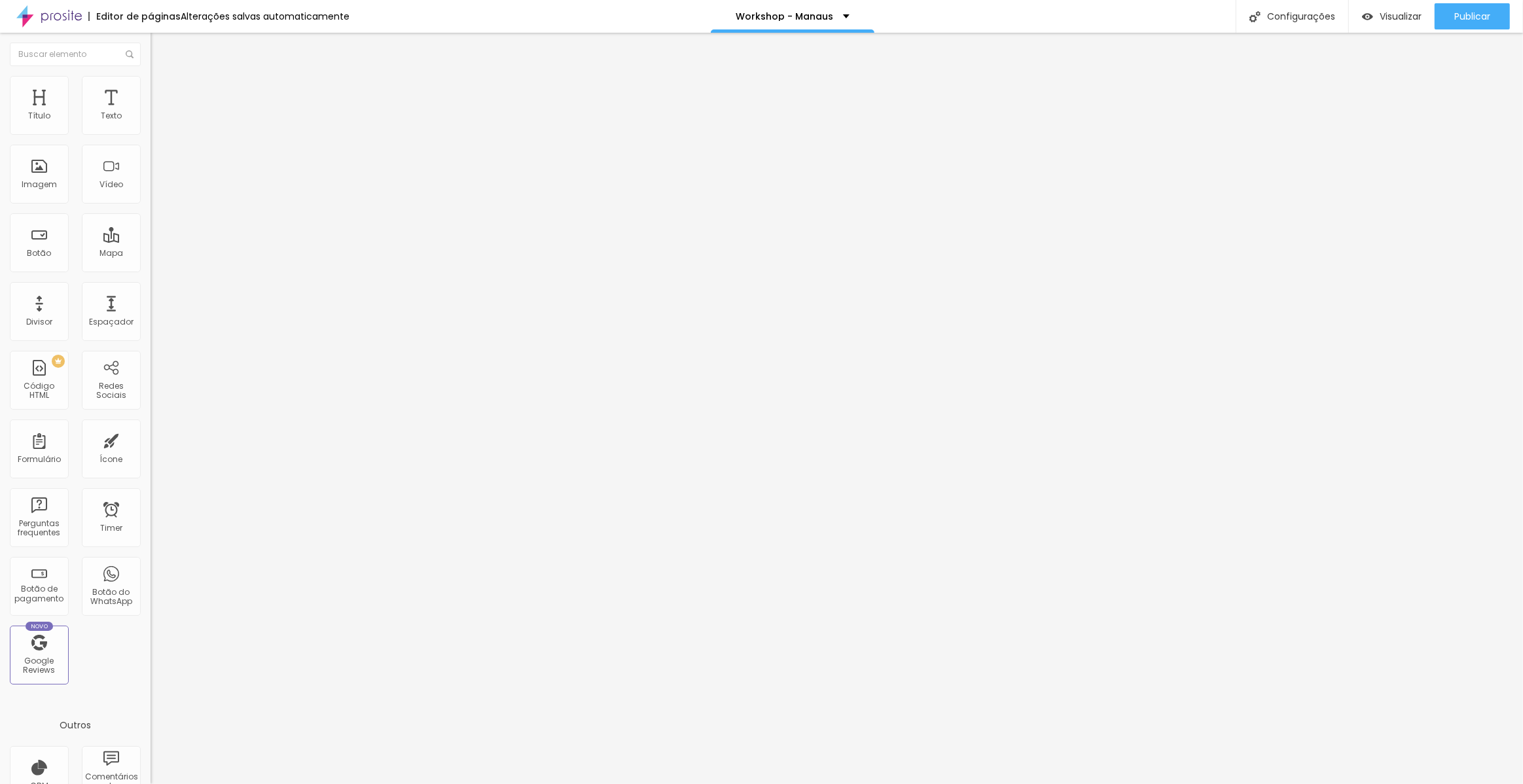
drag, startPoint x: 1513, startPoint y: 27, endPoint x: 1124, endPoint y: 0, distance: 389.9
click at [151, 112] on span "Trocar imagem" at bounding box center [187, 107] width 72 height 11
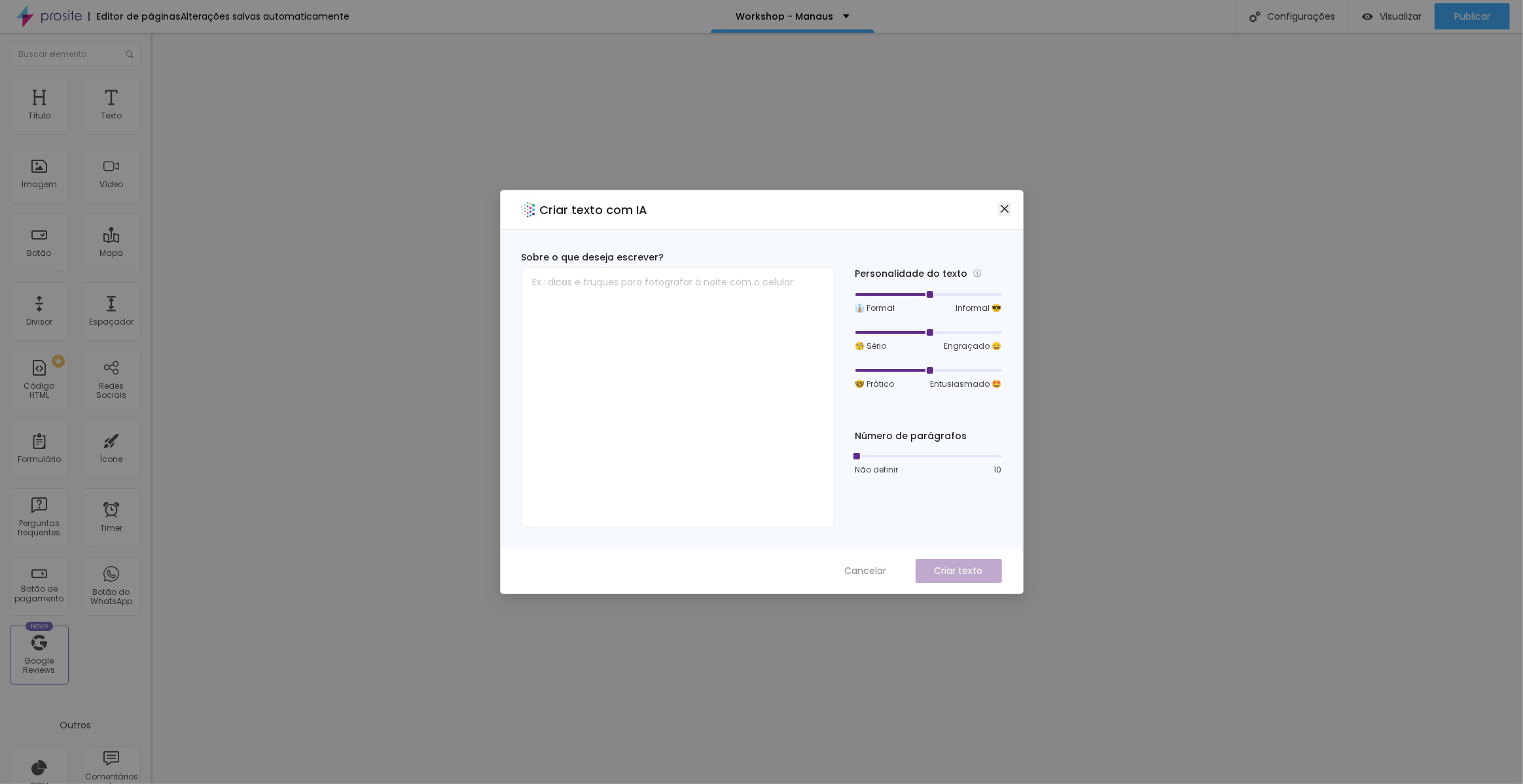
click at [1010, 204] on span "Close" at bounding box center [1004, 208] width 14 height 10
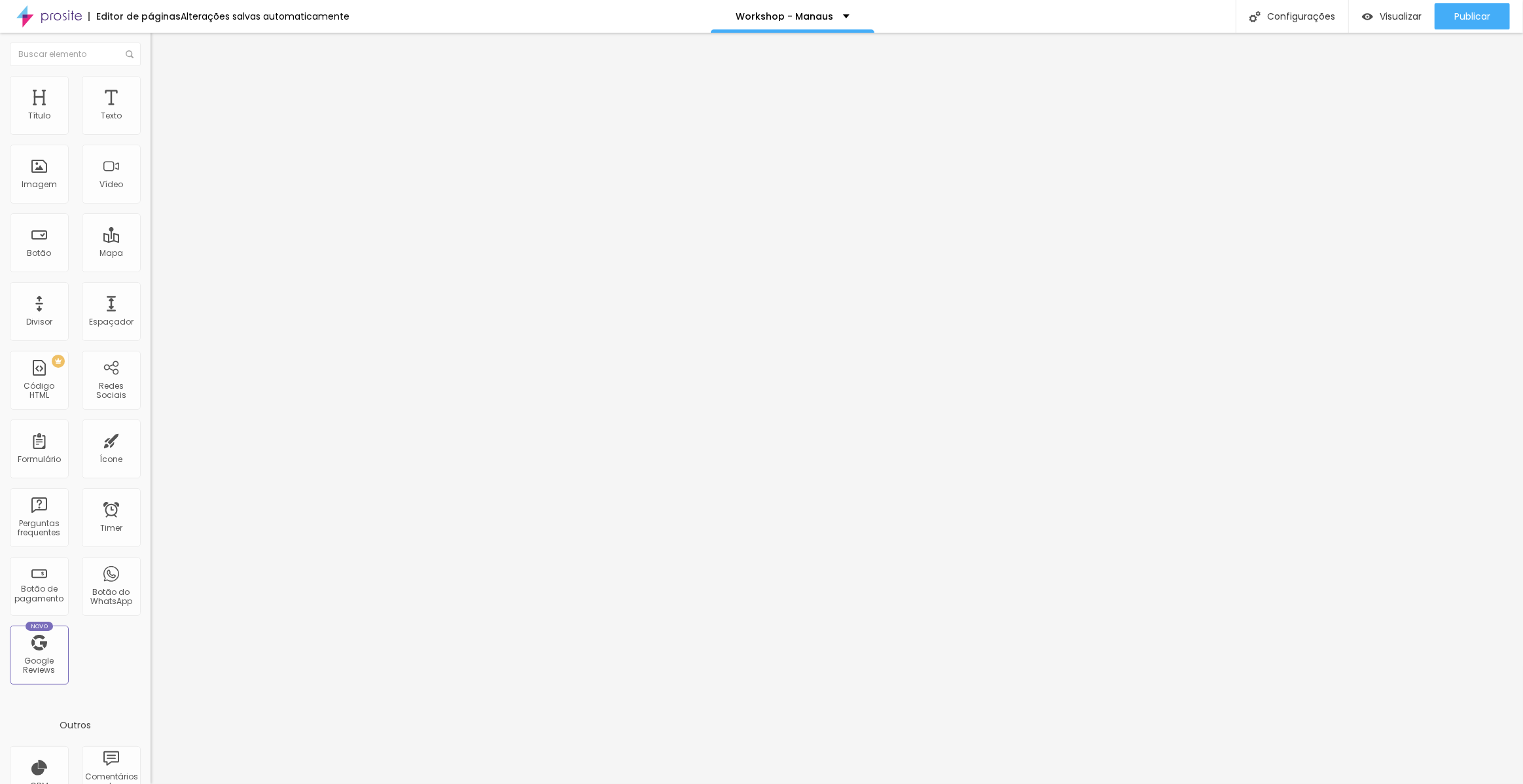
click at [151, 112] on span "Trocar imagem" at bounding box center [187, 107] width 72 height 11
click at [295, 783] on div at bounding box center [761, 791] width 1523 height 0
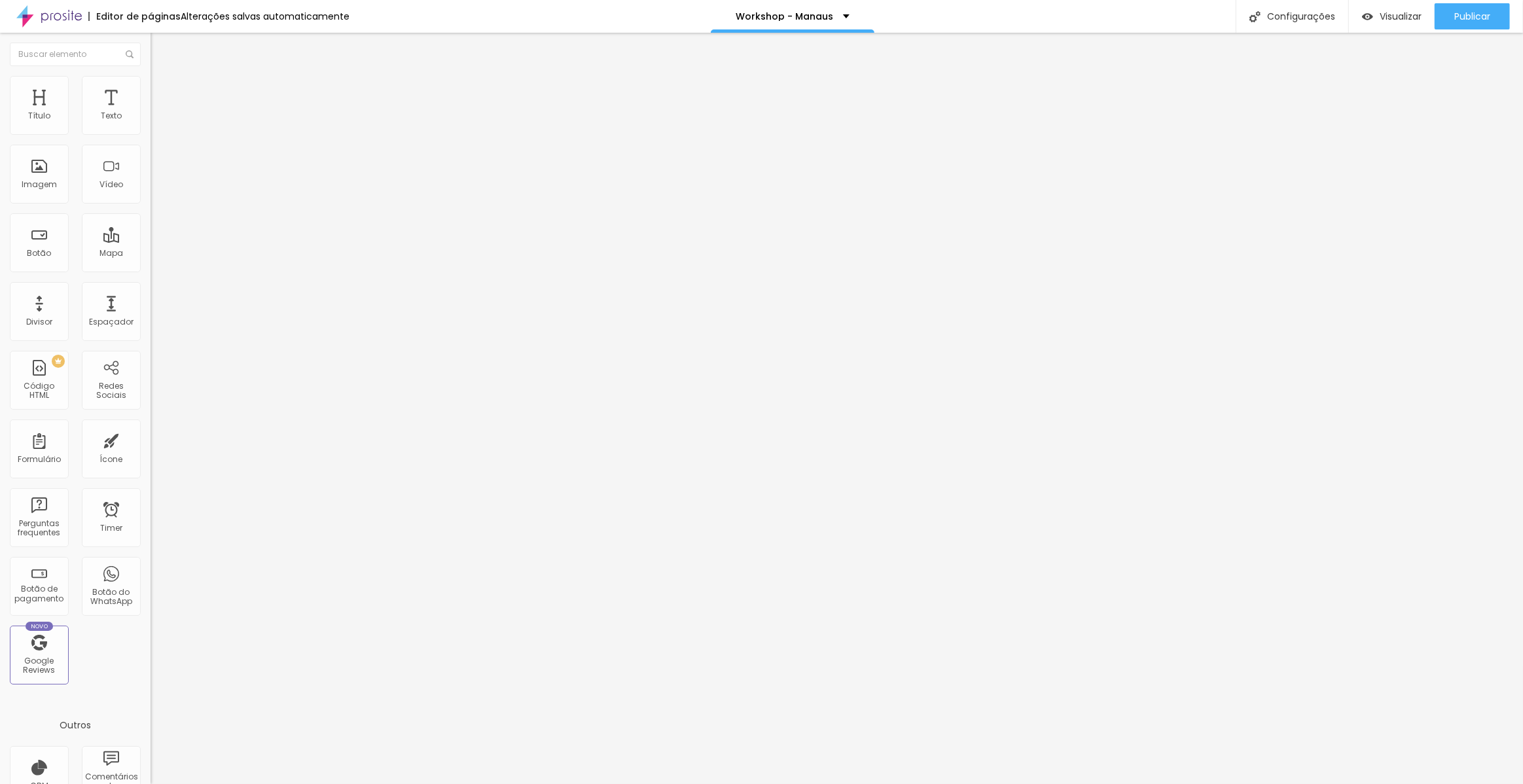
click at [174, 783] on div "Subindo 0/1 arquivos" at bounding box center [761, 788] width 1523 height 8
click at [151, 112] on span "Trocar imagem" at bounding box center [187, 107] width 72 height 11
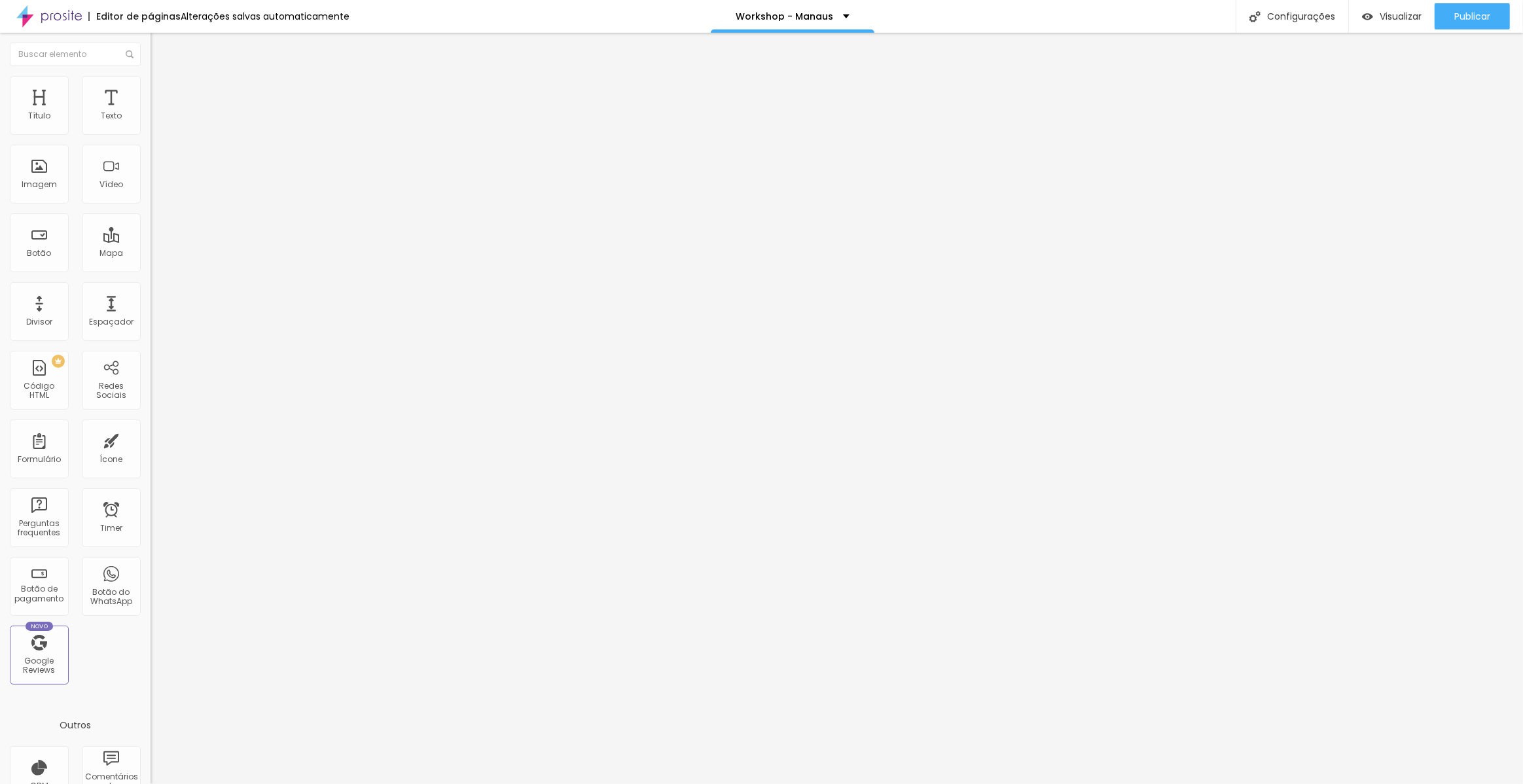
click at [151, 112] on span "Trocar imagem" at bounding box center [187, 107] width 72 height 11
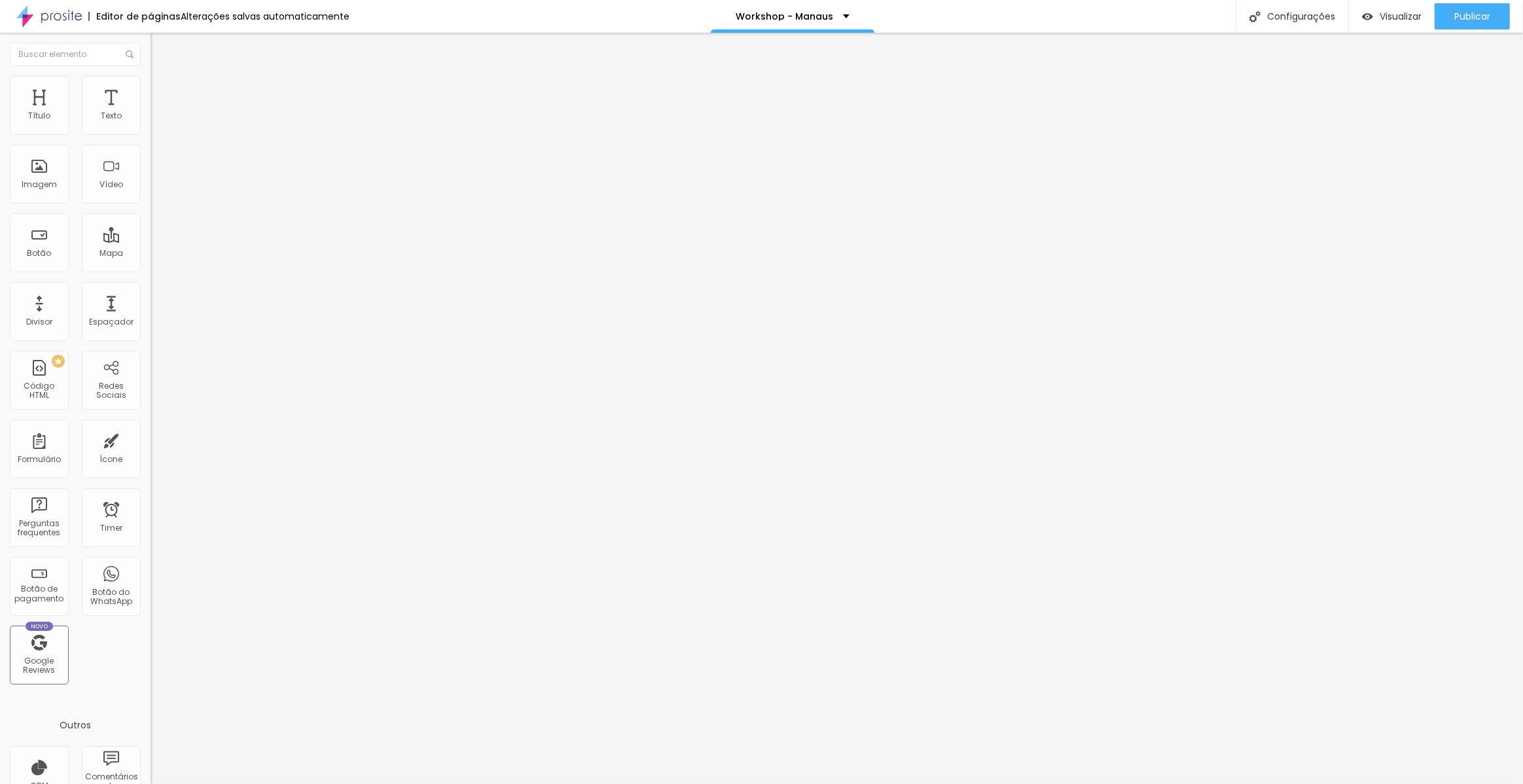
click at [151, 112] on span "Trocar imagem" at bounding box center [187, 107] width 72 height 11
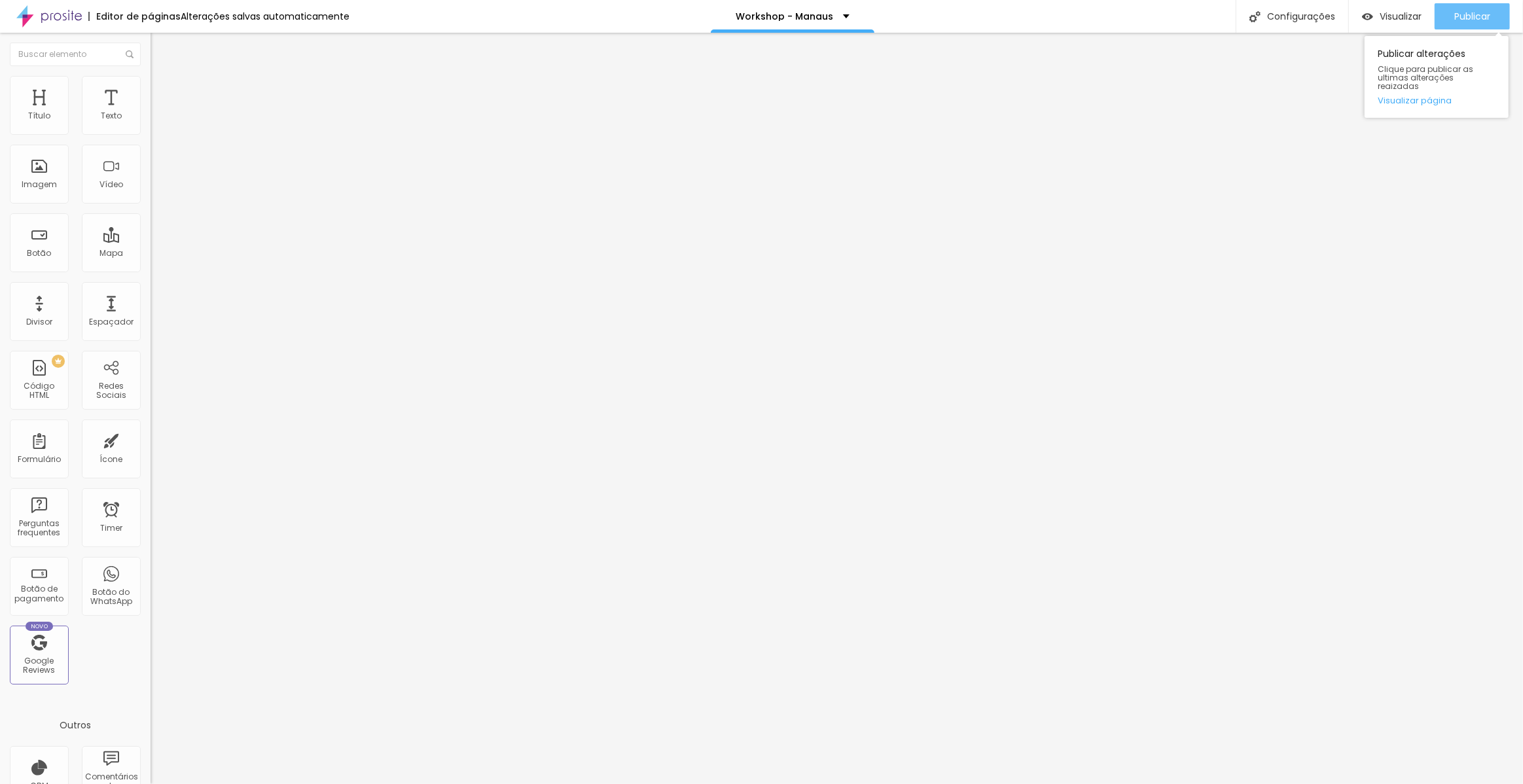
click at [1474, 15] on span "Publicar" at bounding box center [1471, 16] width 36 height 10
